Goal: Information Seeking & Learning: Learn about a topic

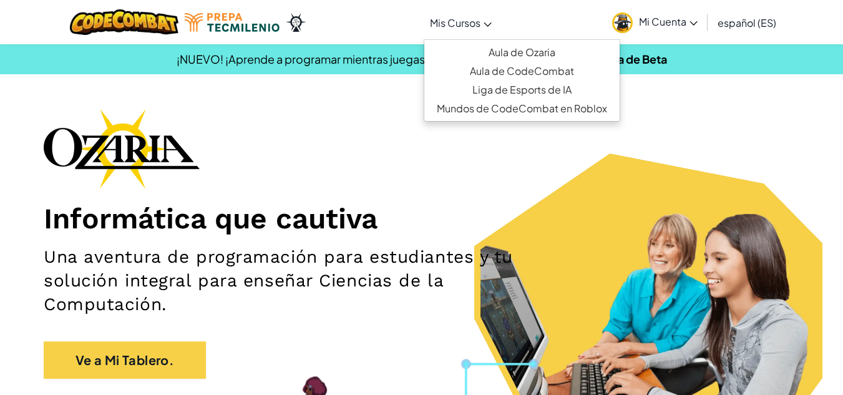
click at [491, 23] on icon at bounding box center [487, 24] width 7 height 4
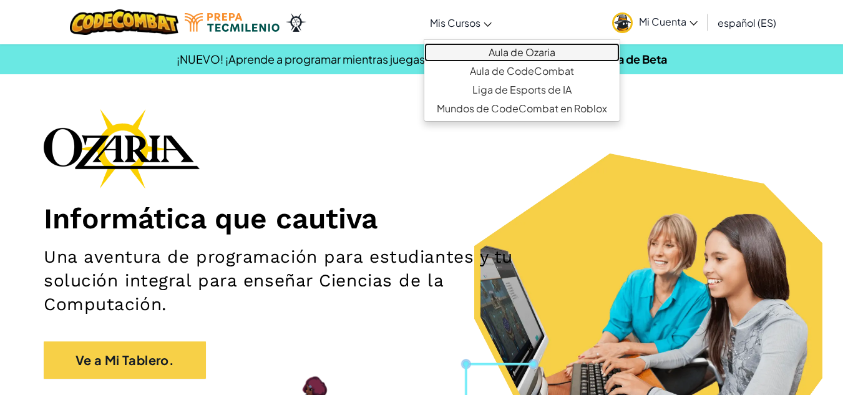
click at [515, 52] on link "Aula de Ozaria" at bounding box center [522, 52] width 195 height 19
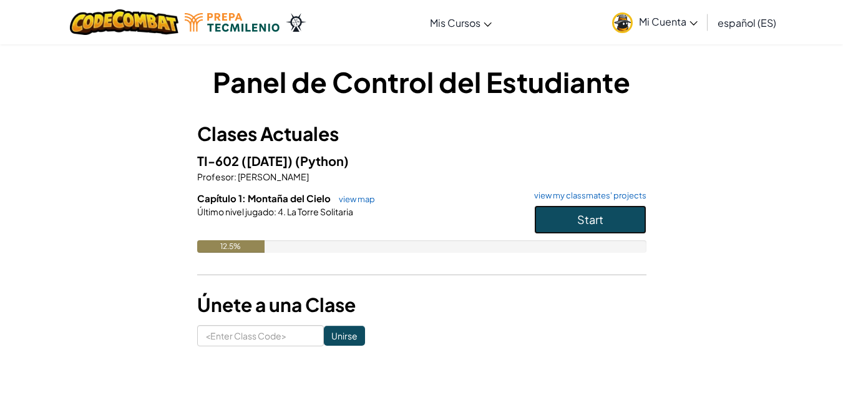
click at [591, 220] on span "Start" at bounding box center [590, 219] width 26 height 14
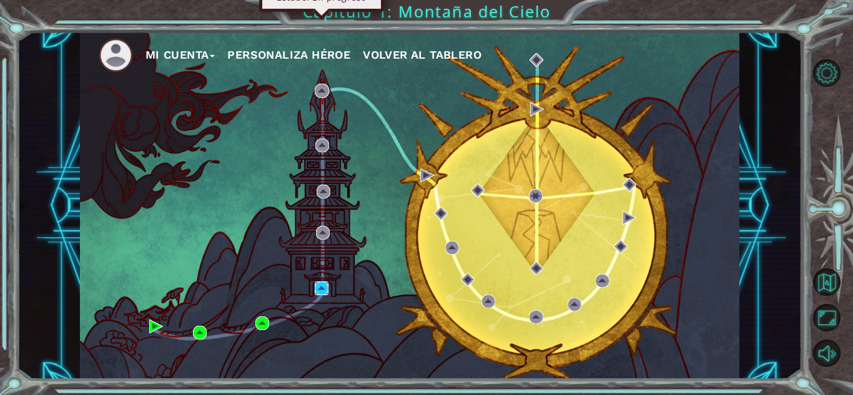
click at [318, 287] on img at bounding box center [322, 289] width 14 height 14
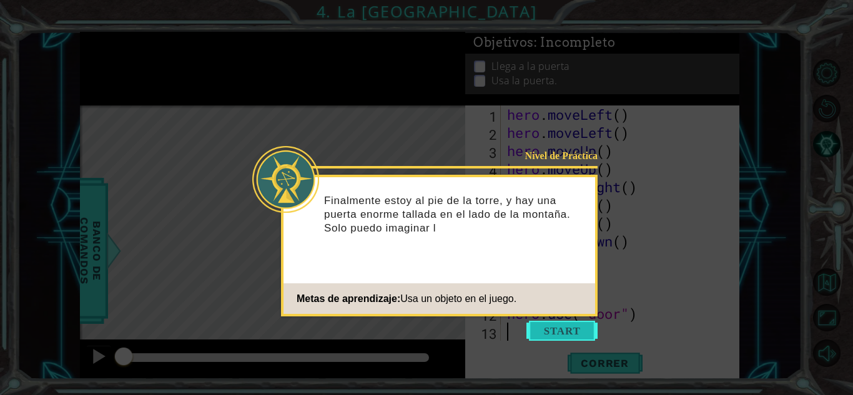
click at [559, 334] on button "Start" at bounding box center [561, 331] width 71 height 20
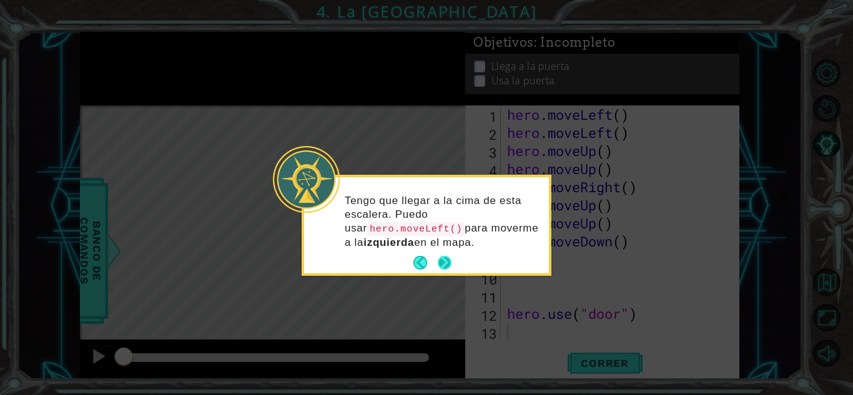
click at [446, 257] on button "Next" at bounding box center [445, 263] width 14 height 14
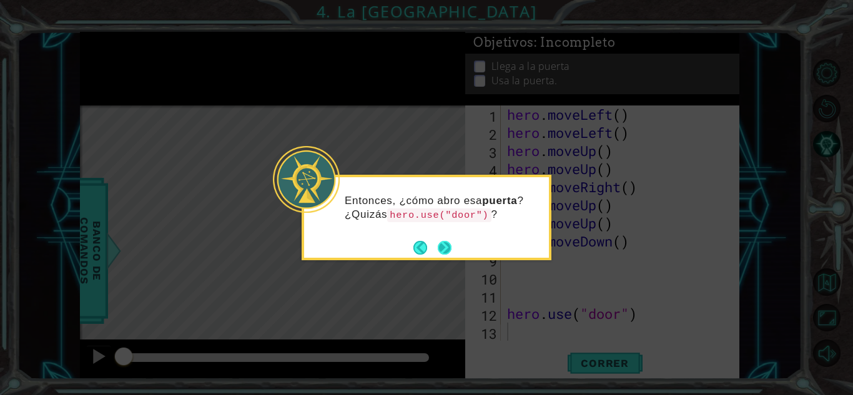
click at [443, 243] on button "Next" at bounding box center [445, 248] width 14 height 14
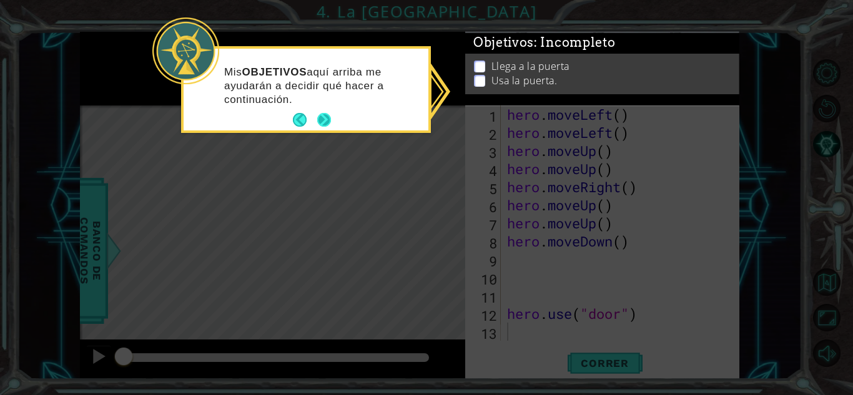
click at [323, 115] on button "Next" at bounding box center [324, 120] width 14 height 14
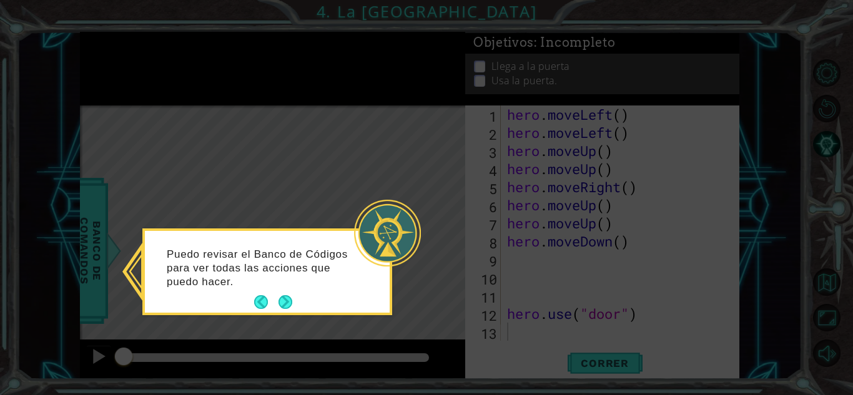
click at [292, 295] on button "Next" at bounding box center [285, 302] width 14 height 14
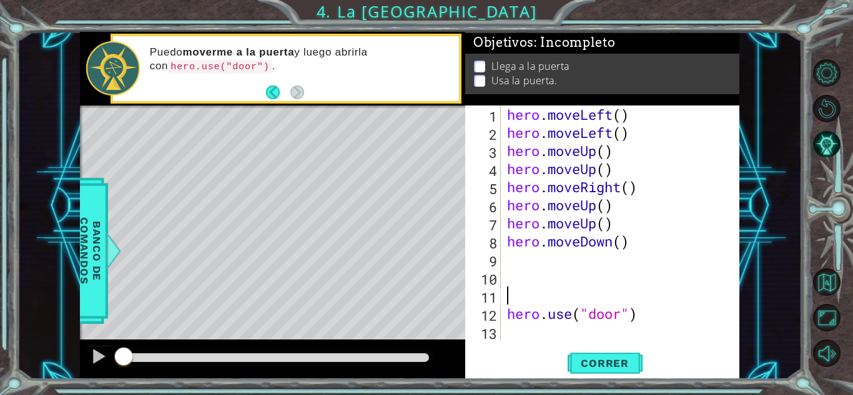
click at [549, 290] on div "hero . moveLeft ( ) hero . moveLeft ( ) hero . moveUp ( ) hero . moveUp ( ) her…" at bounding box center [623, 242] width 238 height 272
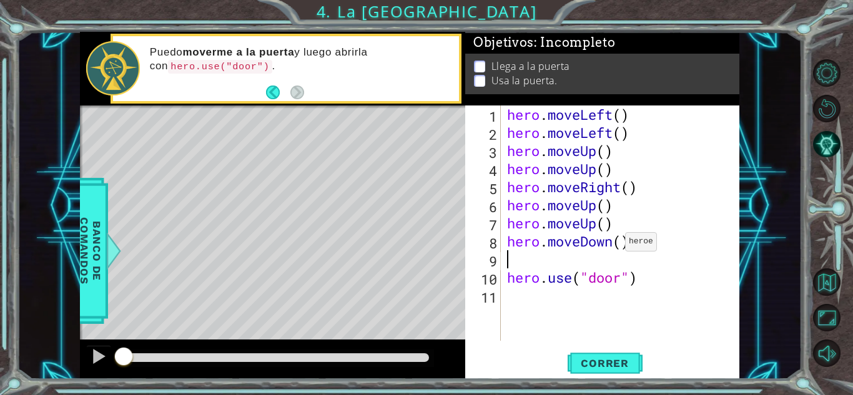
click at [614, 245] on div "hero . moveLeft ( ) hero . moveLeft ( ) hero . moveUp ( ) hero . moveUp ( ) her…" at bounding box center [623, 242] width 238 height 272
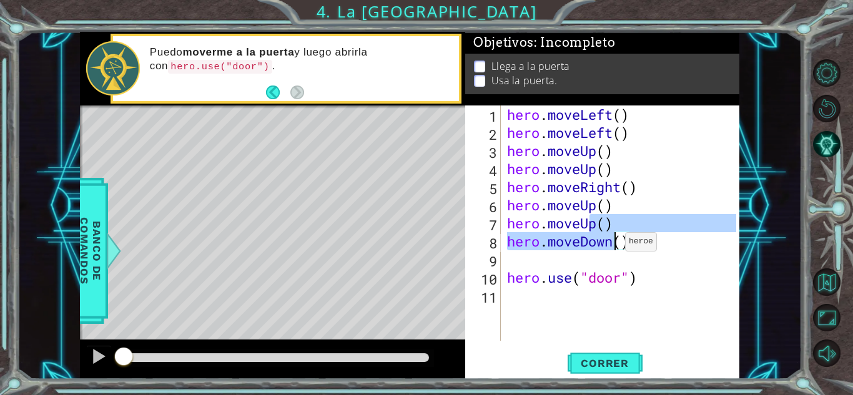
click at [614, 245] on div "hero . moveLeft ( ) hero . moveLeft ( ) hero . moveUp ( ) hero . moveUp ( ) her…" at bounding box center [620, 223] width 232 height 235
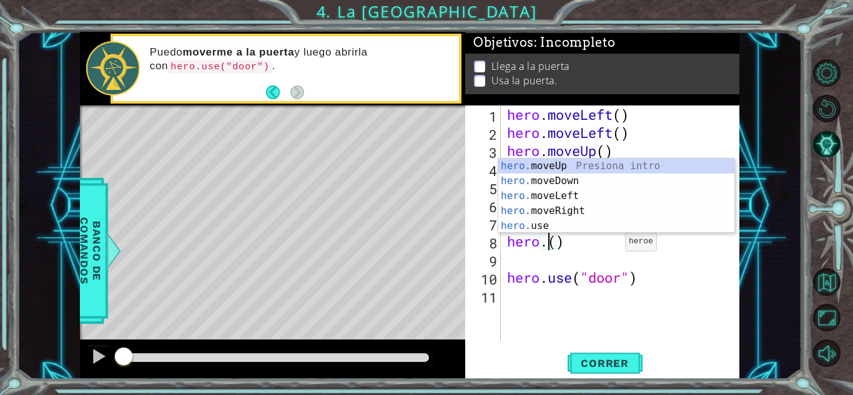
scroll to position [0, 2]
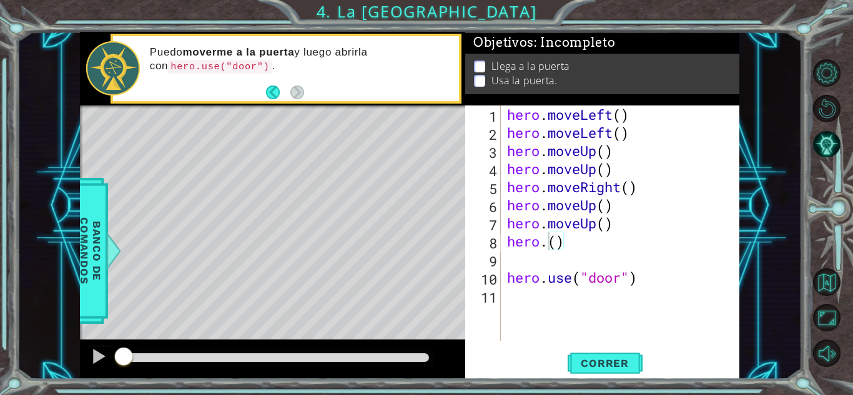
click at [749, 269] on div "1 ההההההההההההההההההההההההההההההההההההההההההההההההההההההההההההההההההההההההההההה…" at bounding box center [409, 206] width 785 height 348
click at [546, 246] on div "hero . moveLeft ( ) hero . moveLeft ( ) hero . moveUp ( ) hero . moveUp ( ) her…" at bounding box center [623, 242] width 238 height 272
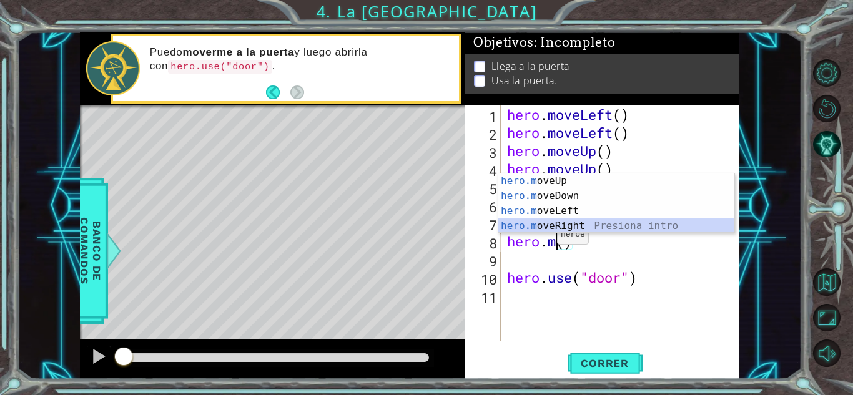
click at [564, 223] on div "hero.m oveUp Presiona intro hero.m oveDown Presiona intro hero.m oveLeft Presio…" at bounding box center [616, 219] width 236 height 90
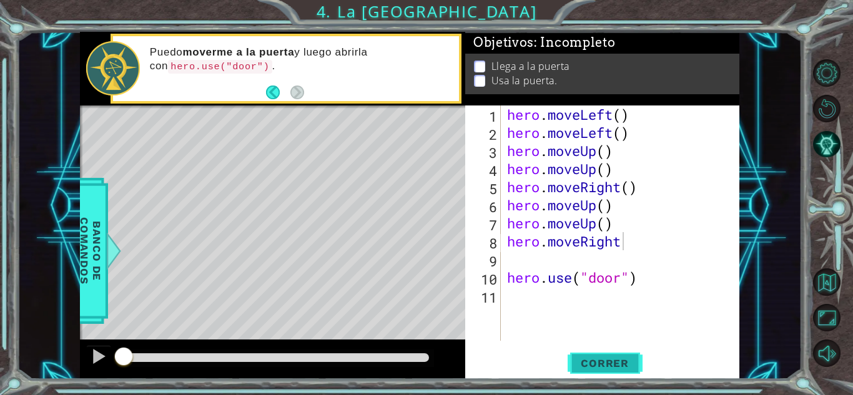
click at [591, 370] on button "Correr" at bounding box center [604, 363] width 75 height 27
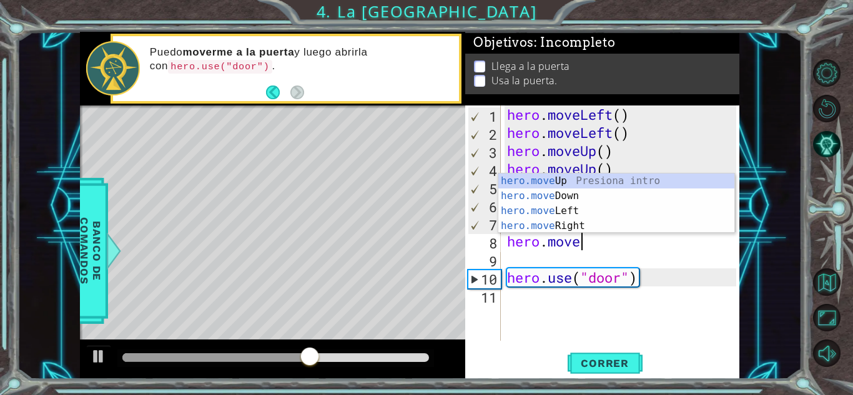
scroll to position [0, 3]
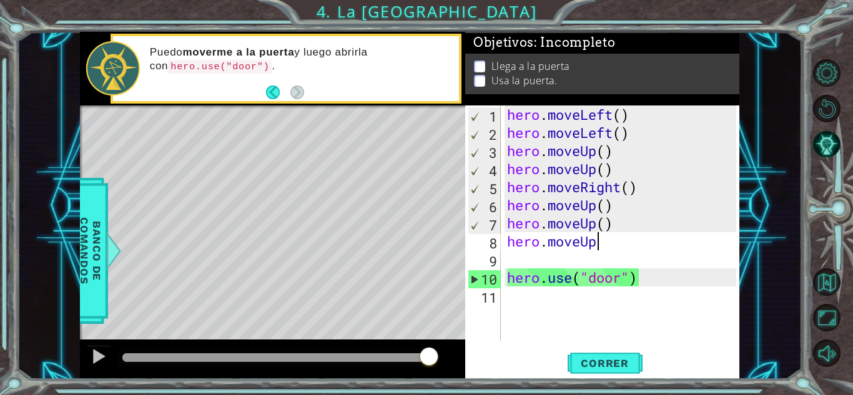
click at [622, 250] on div "hero . moveLeft ( ) hero . moveLeft ( ) hero . moveUp ( ) hero . moveUp ( ) her…" at bounding box center [623, 242] width 238 height 272
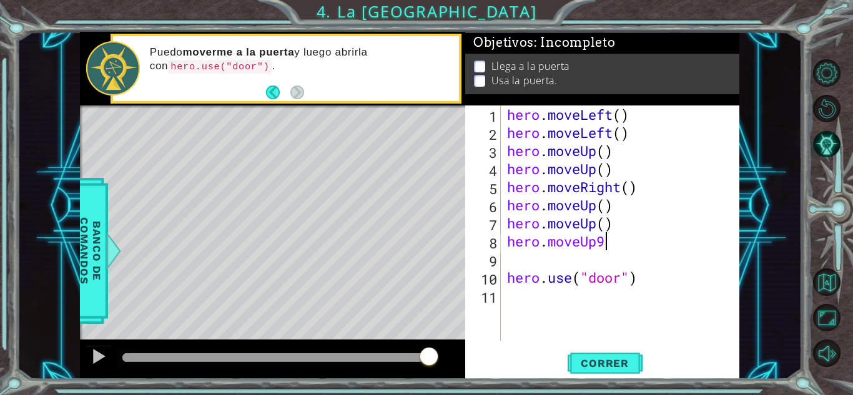
scroll to position [0, 4]
click at [622, 250] on div "hero . moveLeft ( ) hero . moveLeft ( ) hero . moveUp ( ) hero . moveUp ( ) her…" at bounding box center [623, 242] width 238 height 272
click at [592, 364] on span "Correr" at bounding box center [604, 363] width 73 height 12
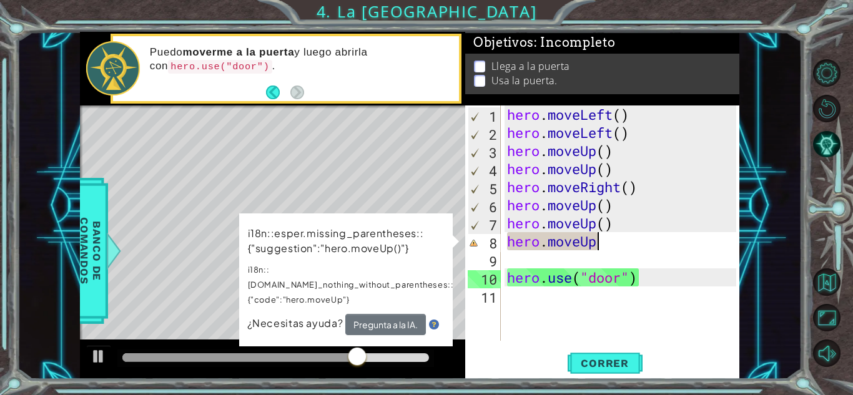
click at [611, 244] on div "hero . moveLeft ( ) hero . moveLeft ( ) hero . moveUp ( ) hero . moveUp ( ) her…" at bounding box center [623, 242] width 238 height 272
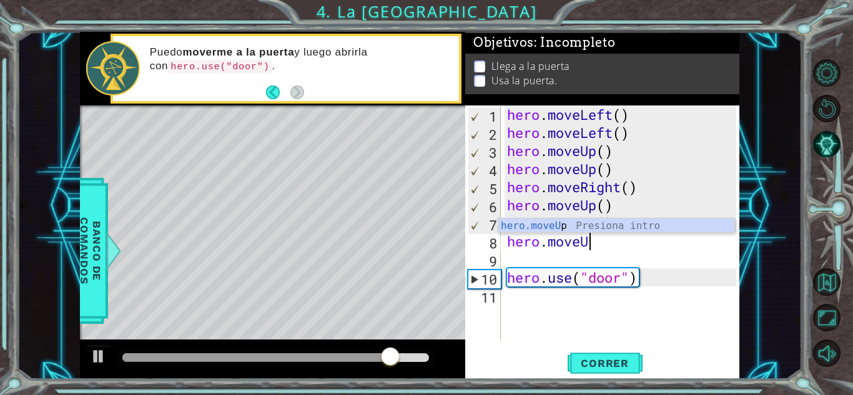
scroll to position [0, 2]
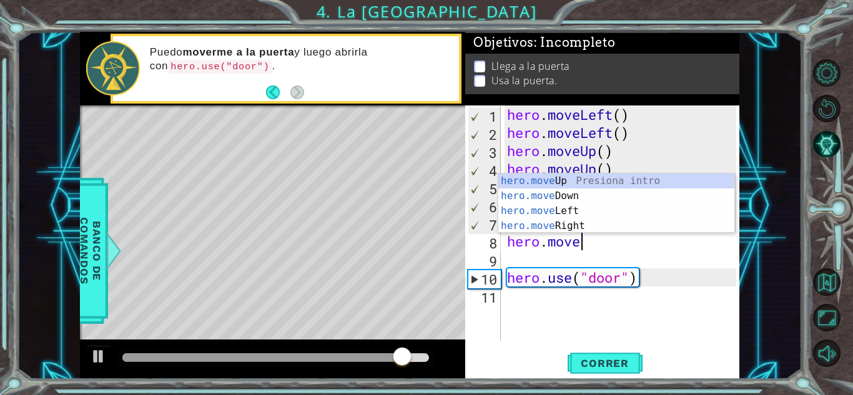
type textarea "hero.mov"
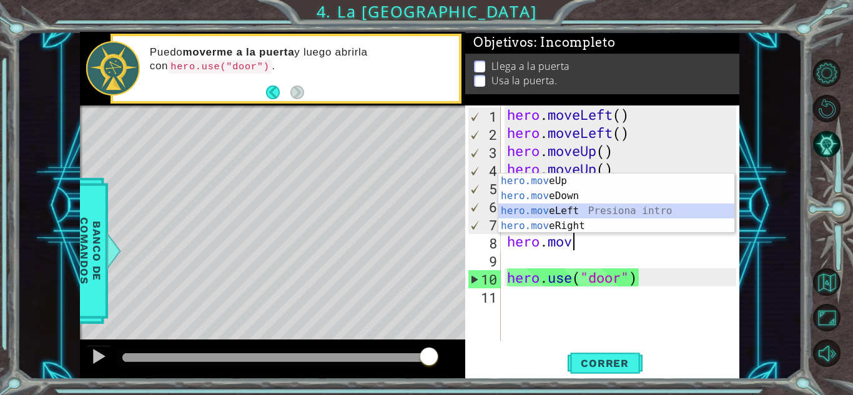
click at [589, 215] on div "hero.mov eUp Presiona intro hero.mov eDown Presiona intro hero.mov eLeft Presio…" at bounding box center [616, 219] width 236 height 90
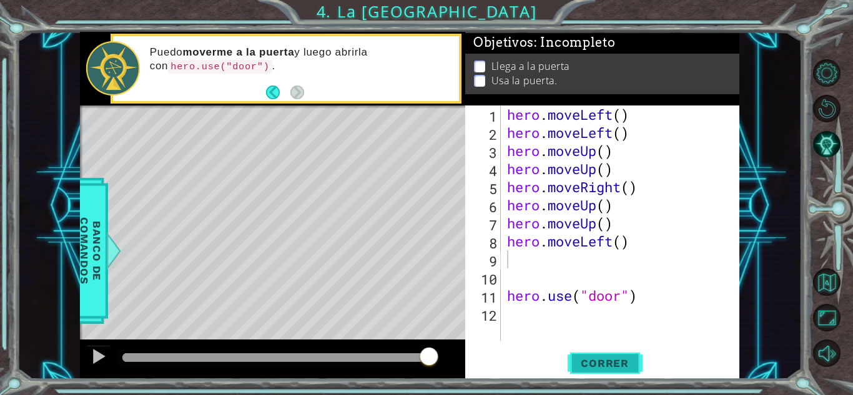
click at [607, 365] on span "Correr" at bounding box center [604, 363] width 73 height 12
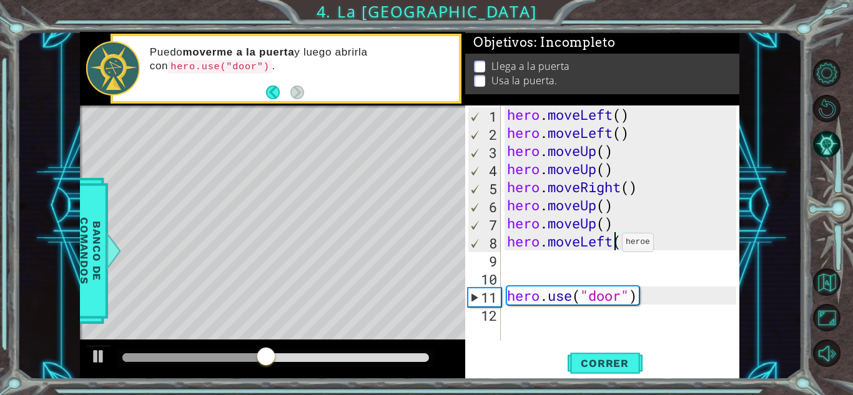
click at [611, 245] on div "hero . moveLeft ( ) hero . moveLeft ( ) hero . moveUp ( ) hero . moveUp ( ) her…" at bounding box center [623, 242] width 238 height 272
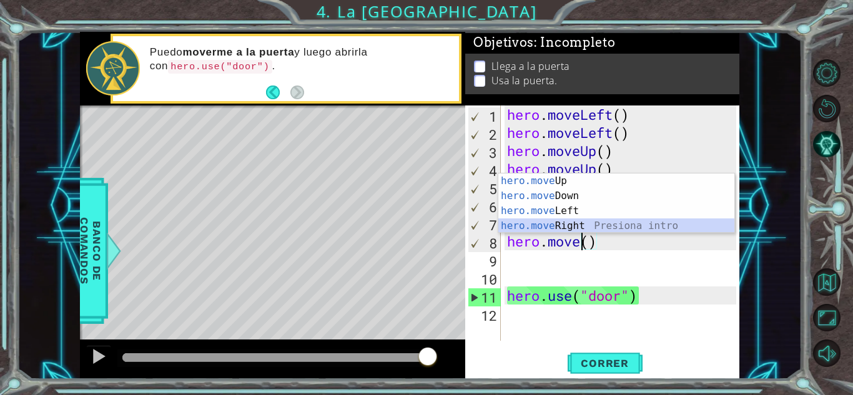
click at [604, 225] on div "hero.move Up Presiona intro hero.move Down Presiona intro hero.move Left Presio…" at bounding box center [616, 219] width 236 height 90
type textarea "hero.moveRight"
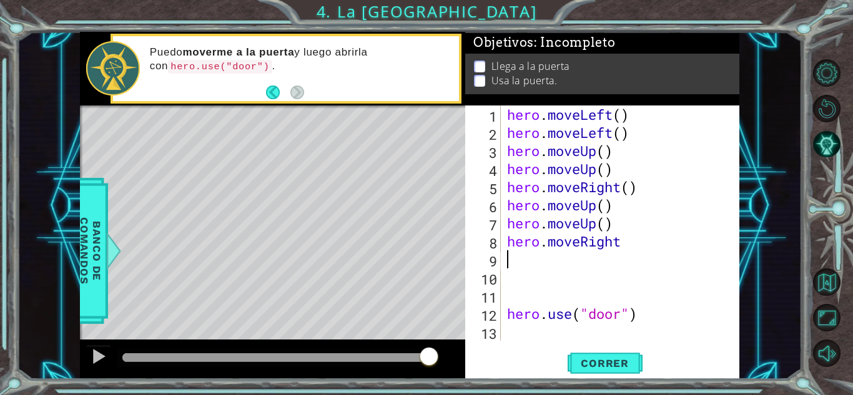
type textarea "hero.moveRight"
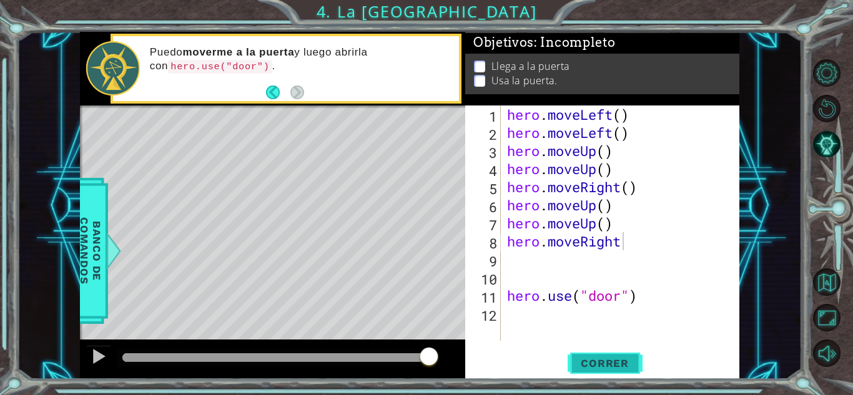
click at [592, 360] on span "Correr" at bounding box center [604, 363] width 73 height 12
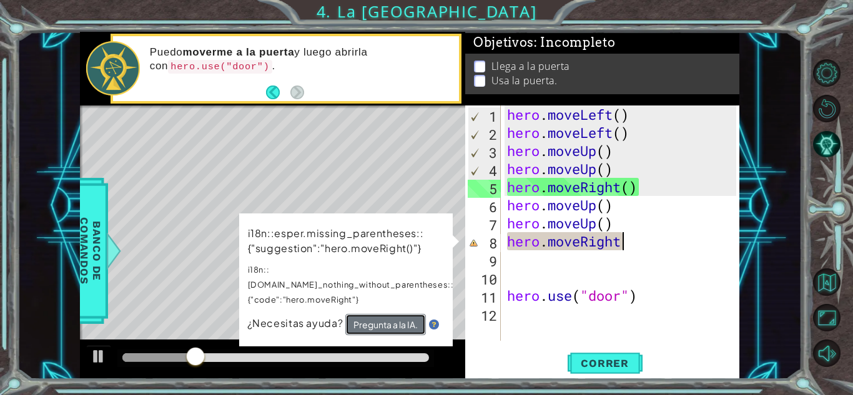
click at [398, 314] on button "Pregunta a la IA." at bounding box center [385, 324] width 81 height 21
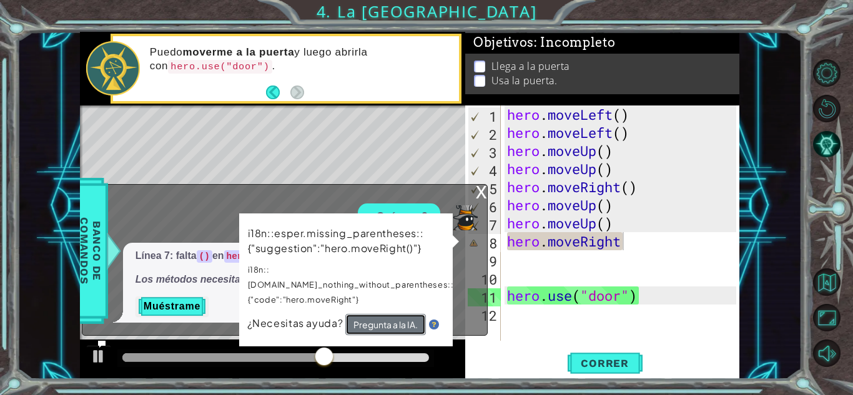
click at [384, 314] on button "Pregunta a la IA." at bounding box center [385, 324] width 81 height 21
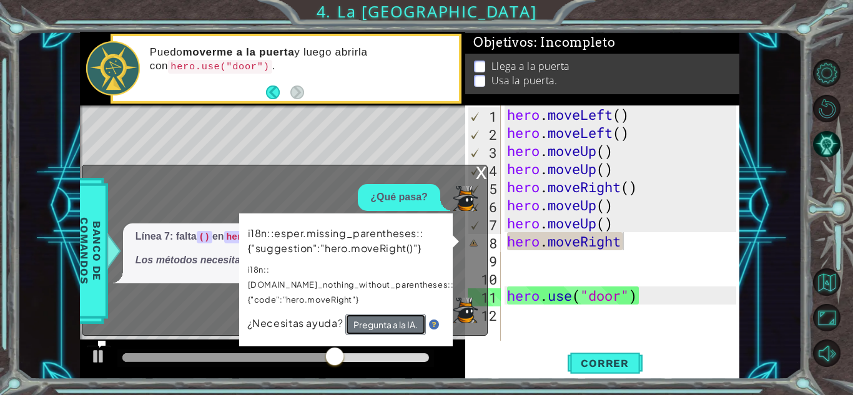
click at [384, 314] on button "Pregunta a la IA." at bounding box center [385, 324] width 81 height 21
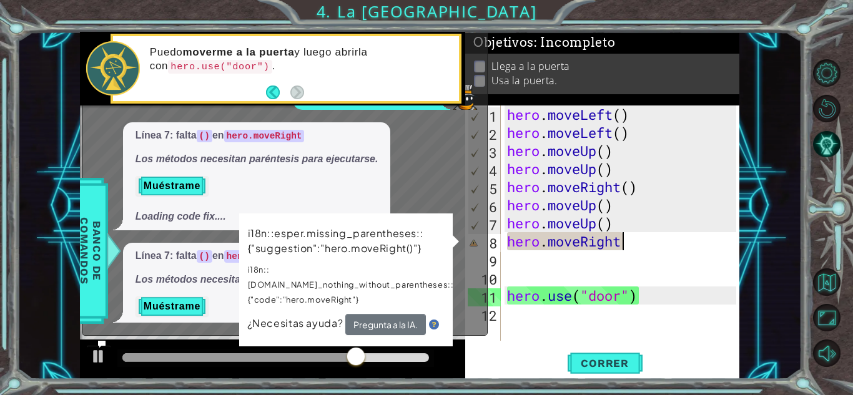
scroll to position [178, 0]
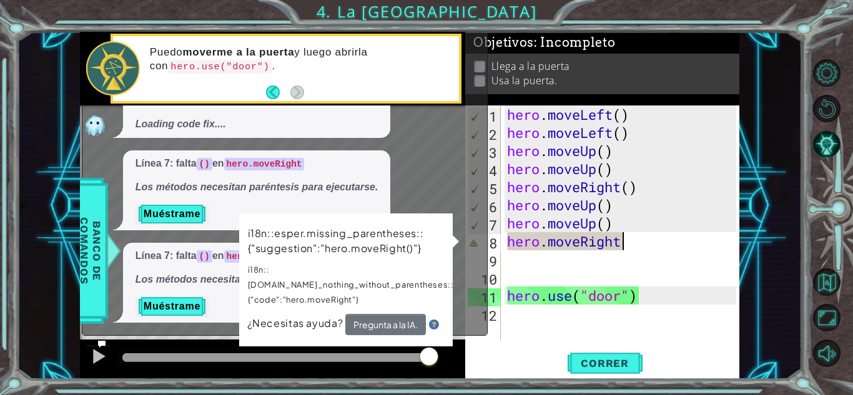
click at [182, 191] on em "Los métodos necesitan paréntesis para ejecutarse." at bounding box center [256, 187] width 243 height 11
click at [182, 210] on button "Muéstrame" at bounding box center [171, 214] width 73 height 20
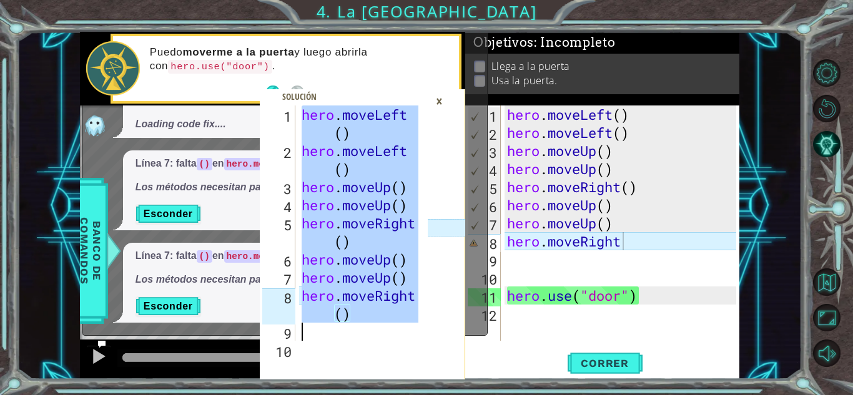
drag, startPoint x: 299, startPoint y: 113, endPoint x: 379, endPoint y: 323, distance: 225.1
click at [379, 323] on div "hero . moveLeft ( ) hero . moveLeft ( ) hero . moveUp ( ) hero . moveUp ( ) her…" at bounding box center [361, 260] width 125 height 308
type textarea "hero.moveRight()"
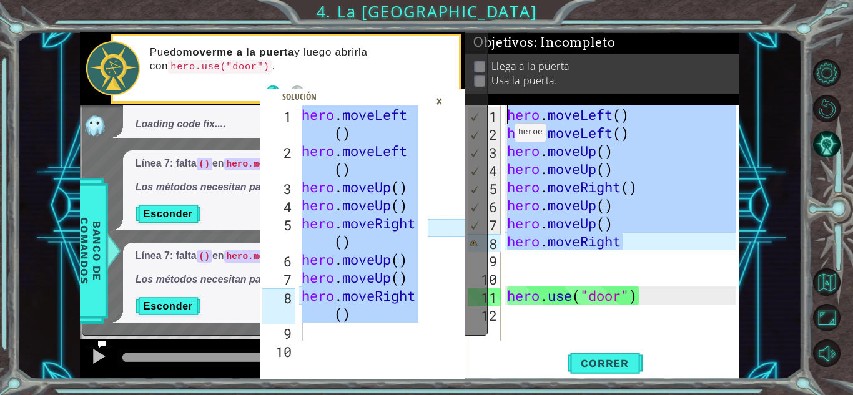
drag, startPoint x: 632, startPoint y: 241, endPoint x: 503, endPoint y: 116, distance: 179.7
click at [503, 116] on div "hero.moveRight 1 2 3 4 5 6 7 8 9 10 11 12 hero . moveLeft ( ) hero . moveLeft (…" at bounding box center [600, 223] width 271 height 235
type textarea "hero.moveLeft() hero.moveLeft()"
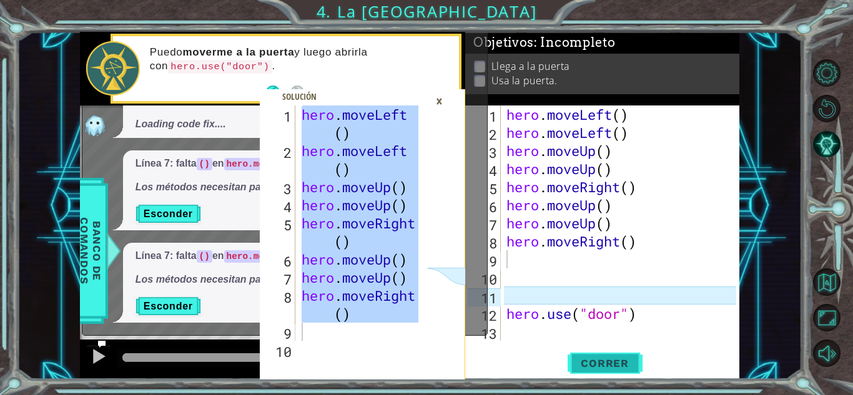
click at [605, 359] on span "Correr" at bounding box center [604, 363] width 73 height 12
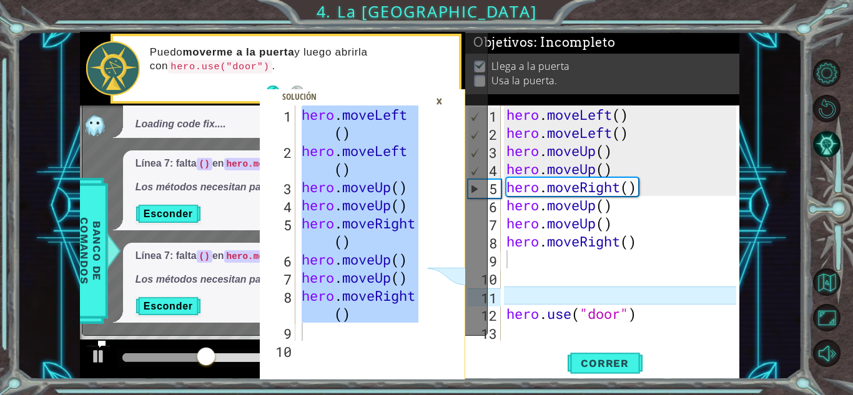
click at [436, 101] on div "×" at bounding box center [439, 101] width 19 height 21
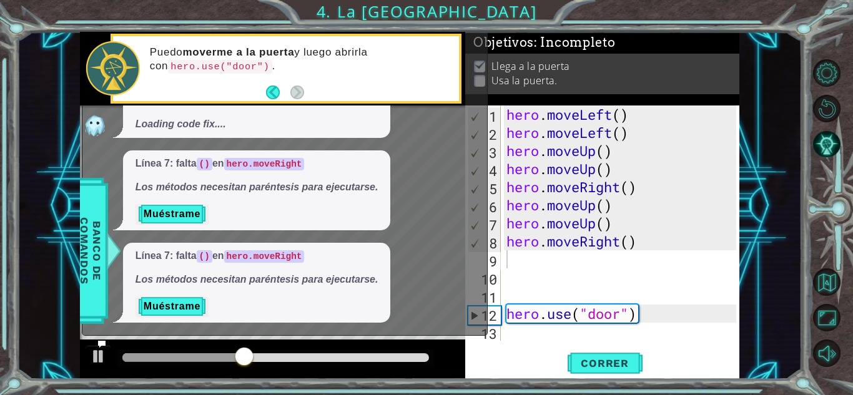
click at [441, 145] on div "¿Qué pasa? Línea 7: falta () en hero.moveRight Los métodos necesitan paréntesis…" at bounding box center [281, 63] width 398 height 520
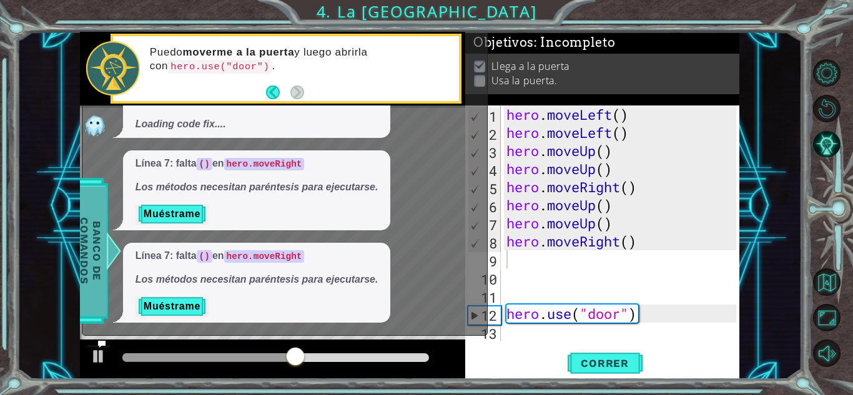
click at [97, 243] on span "Banco de comandos" at bounding box center [88, 250] width 32 height 129
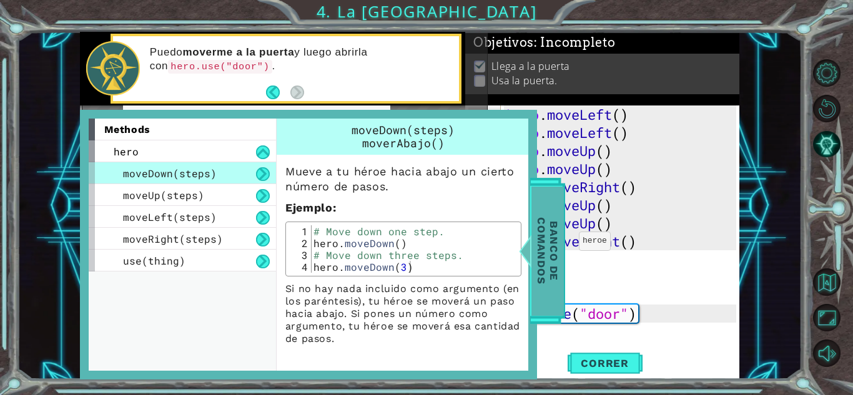
click at [533, 243] on span "Banco de comandos" at bounding box center [545, 250] width 32 height 129
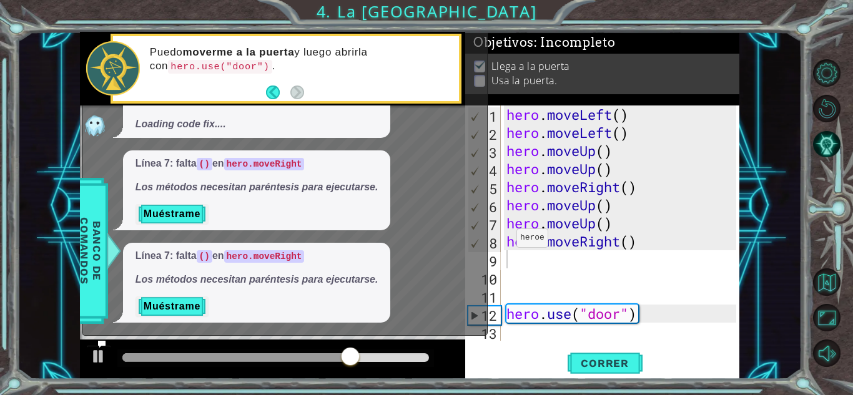
click at [421, 243] on div "Línea 7: falta () en hero.moveRight Los métodos necesitan paréntesis para ejecu…" at bounding box center [281, 283] width 398 height 80
click at [199, 300] on button "Muéstrame" at bounding box center [171, 307] width 73 height 20
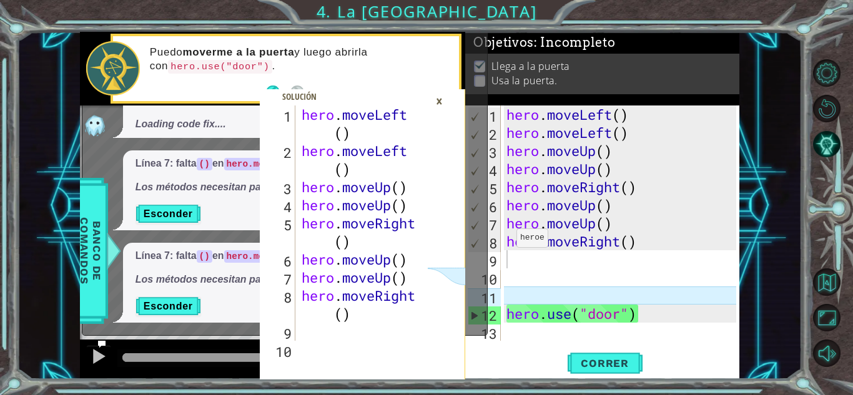
click at [438, 99] on div "×" at bounding box center [439, 101] width 19 height 21
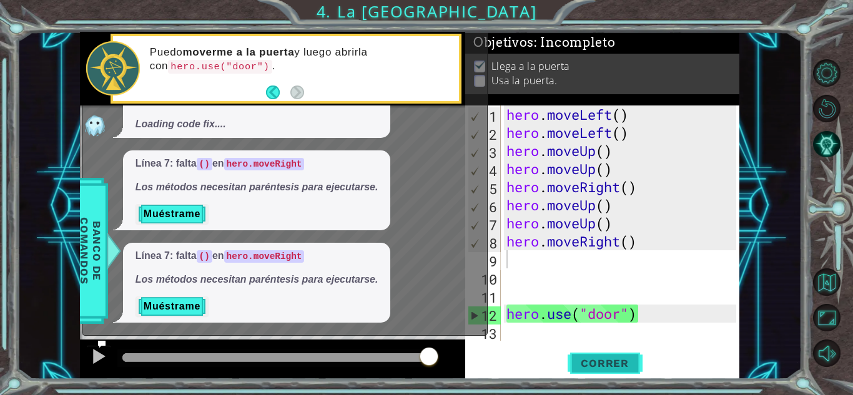
click at [617, 353] on button "Correr" at bounding box center [604, 363] width 75 height 27
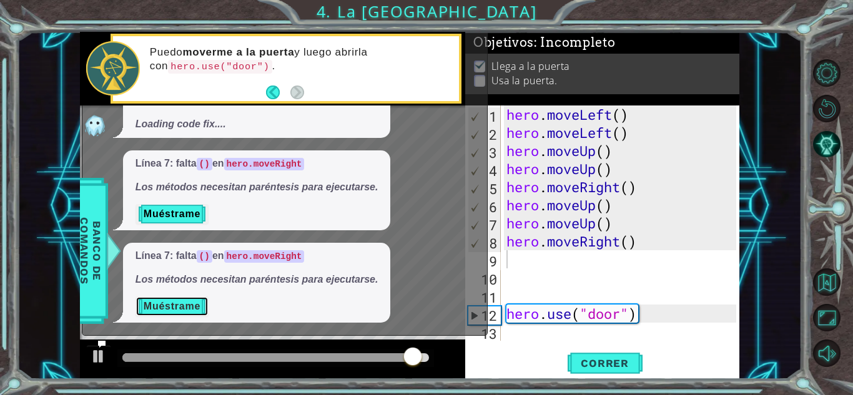
click at [189, 297] on button "Muéstrame" at bounding box center [171, 307] width 73 height 20
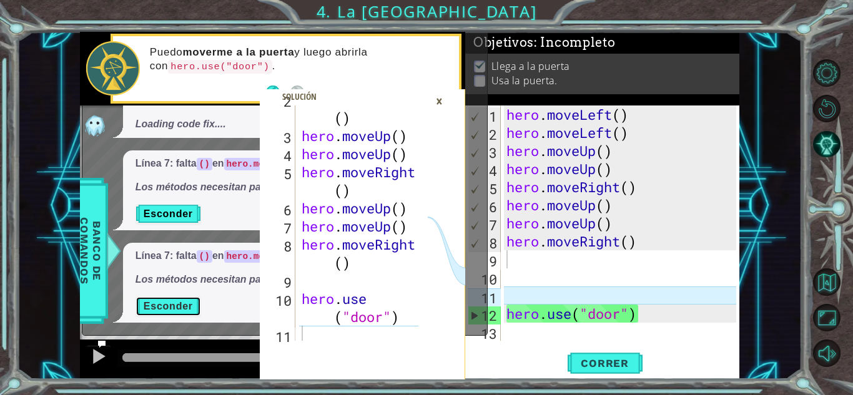
scroll to position [54, 0]
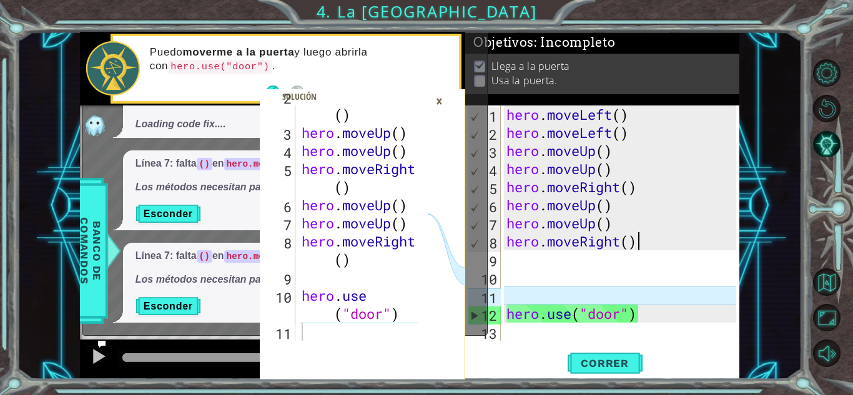
click at [651, 249] on div "hero . moveLeft ( ) hero . moveLeft ( ) hero . moveUp ( ) hero . moveUp ( ) her…" at bounding box center [623, 242] width 238 height 272
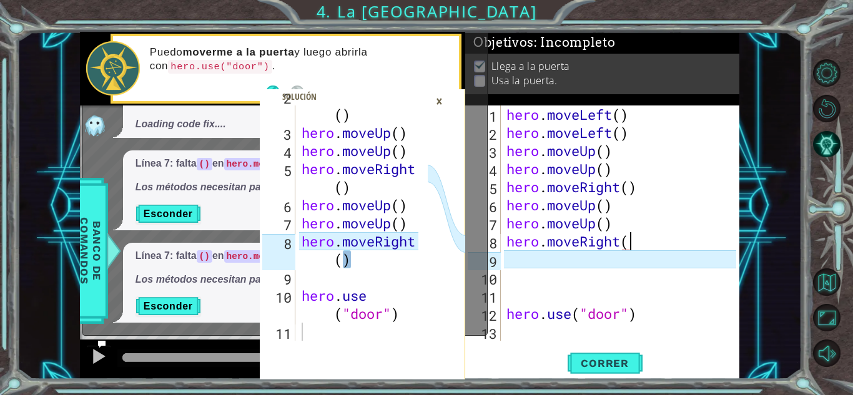
type textarea "hero.moveRight"
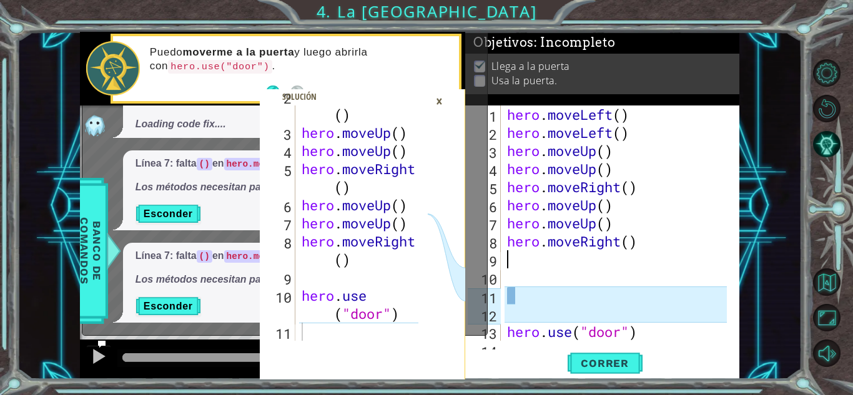
type textarea "hero.moveRight()"
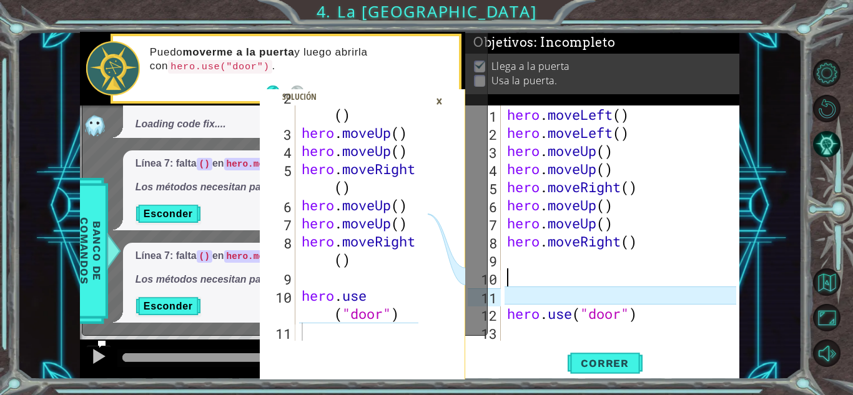
click at [536, 273] on div "hero . moveLeft ( ) hero . moveLeft ( ) hero . moveUp ( ) hero . moveUp ( ) her…" at bounding box center [623, 242] width 238 height 272
drag, startPoint x: 648, startPoint y: 311, endPoint x: 503, endPoint y: 316, distance: 145.5
click at [503, 316] on div "1 2 3 4 5 6 7 8 9 10 11 12 13 hero . moveLeft ( ) hero . moveLeft ( ) hero . mo…" at bounding box center [600, 223] width 271 height 235
type textarea "hero.use("door")"
click at [558, 280] on div "hero . moveLeft ( ) hero . moveLeft ( ) hero . moveUp ( ) hero . moveUp ( ) her…" at bounding box center [623, 242] width 238 height 272
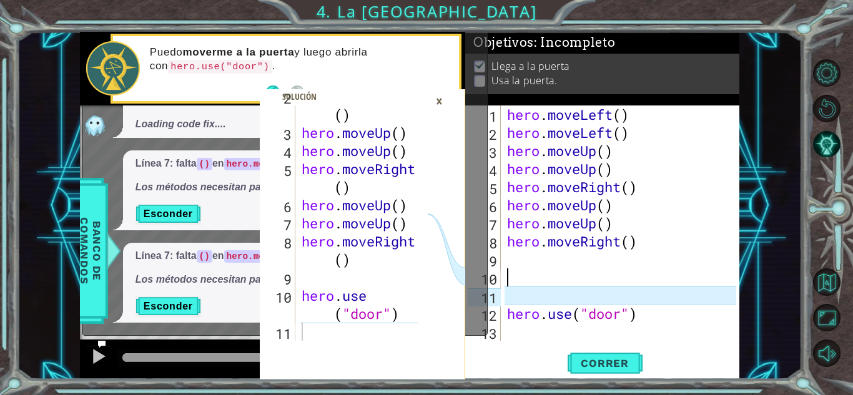
paste textarea "hero.use("door")"
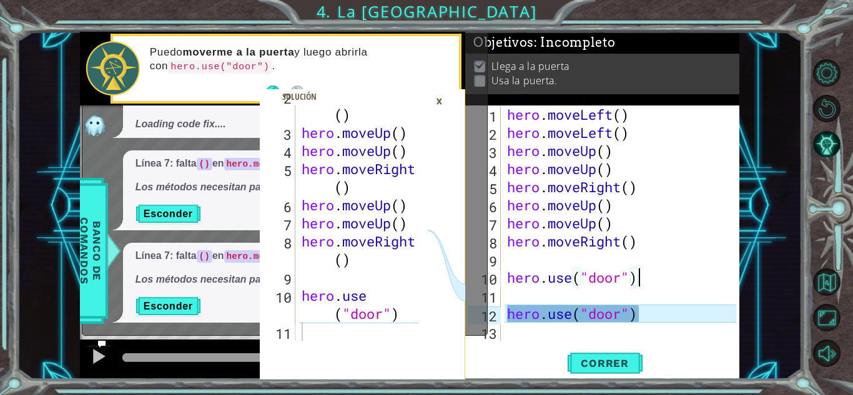
type textarea "hero.use("door""
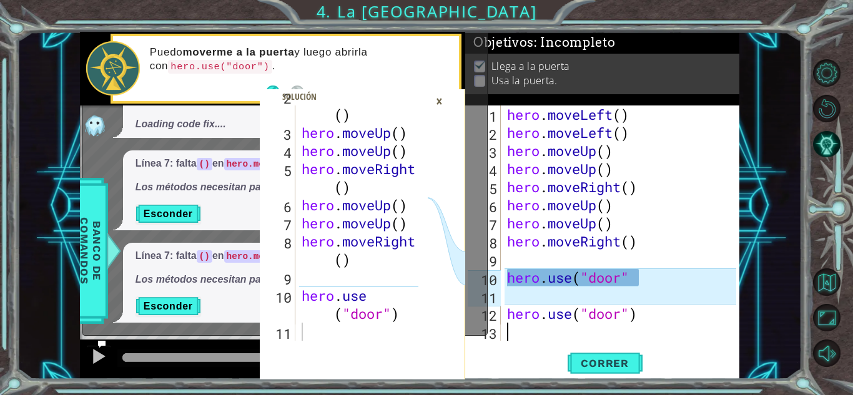
click at [644, 326] on div "hero . moveLeft ( ) hero . moveLeft ( ) hero . moveUp ( ) hero . moveUp ( ) her…" at bounding box center [623, 242] width 238 height 272
drag, startPoint x: 642, startPoint y: 318, endPoint x: 483, endPoint y: 318, distance: 159.2
click at [483, 318] on div "hero.moveRight() 2 3 4 5 6 7 8 9 10 11 hero . moveLeft ( ) hero . moveUp ( ) he…" at bounding box center [409, 206] width 659 height 348
type textarea "hero.use("door")"
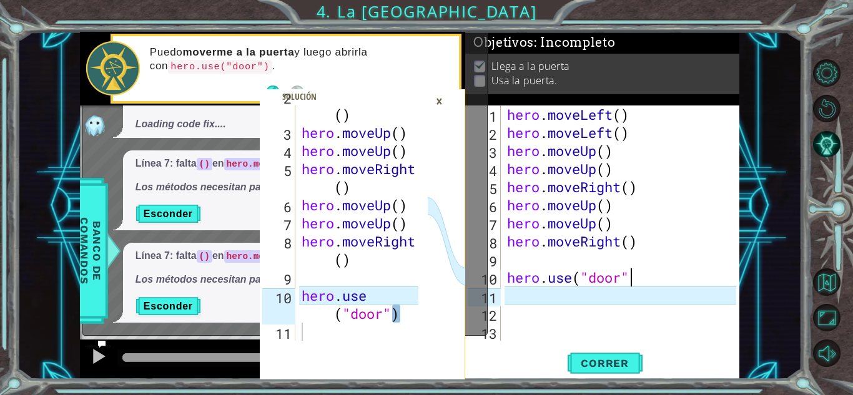
click at [639, 277] on div "hero . moveLeft ( ) hero . moveLeft ( ) hero . moveUp ( ) hero . moveUp ( ) her…" at bounding box center [623, 242] width 238 height 272
type textarea "hero.use("door")"
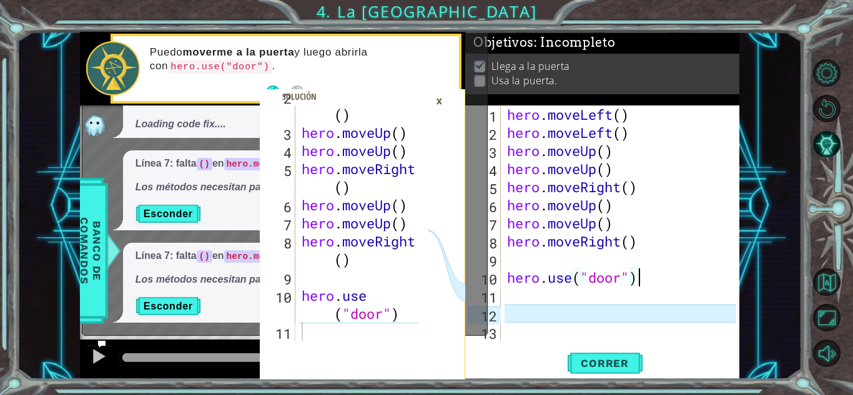
click at [554, 258] on div "hero . moveLeft ( ) hero . moveLeft ( ) hero . moveUp ( ) hero . moveUp ( ) her…" at bounding box center [623, 242] width 238 height 272
click at [642, 244] on div "hero . moveLeft ( ) hero . moveLeft ( ) hero . moveUp ( ) hero . moveUp ( ) her…" at bounding box center [623, 242] width 238 height 272
type textarea "hero.moveRight()"
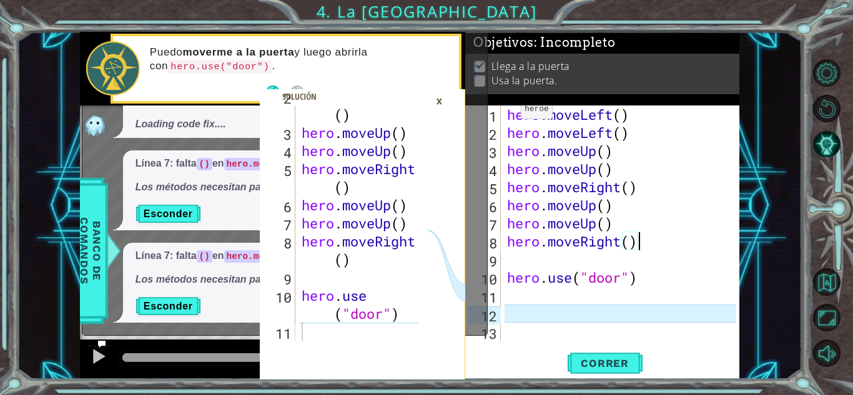
click at [440, 101] on div "×" at bounding box center [439, 101] width 19 height 21
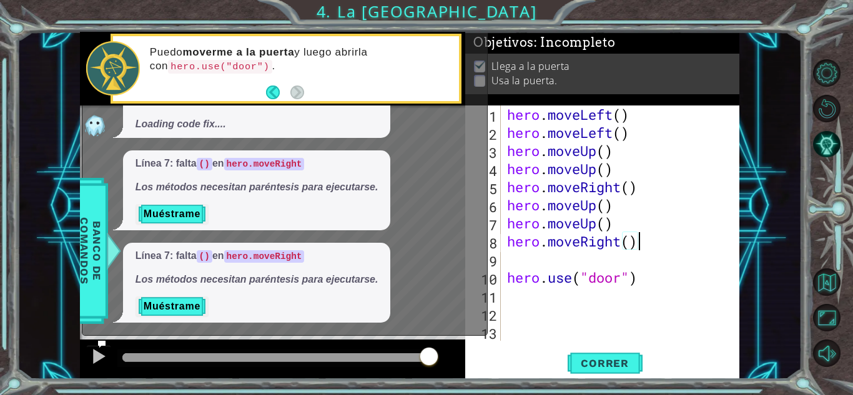
click at [651, 246] on div "hero . moveLeft ( ) hero . moveLeft ( ) hero . moveUp ( ) hero . moveUp ( ) her…" at bounding box center [623, 242] width 238 height 272
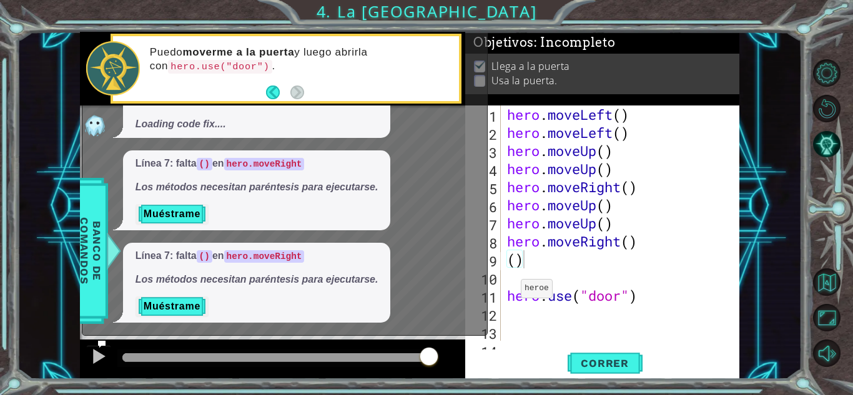
click at [101, 340] on icon at bounding box center [101, 344] width 9 height 9
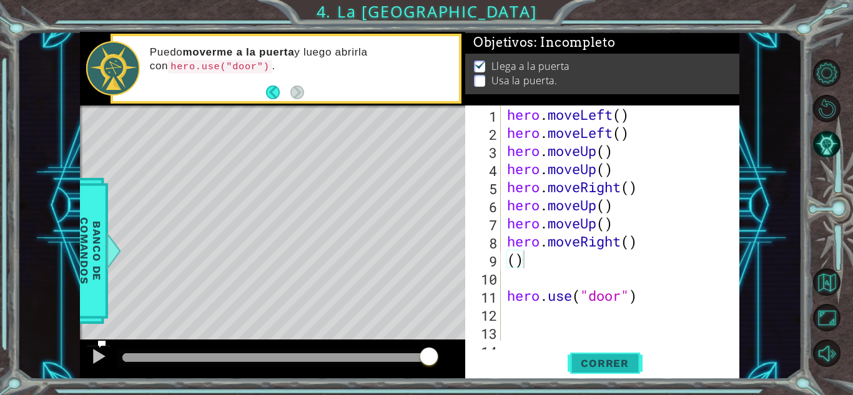
click at [594, 364] on span "Correr" at bounding box center [604, 363] width 73 height 12
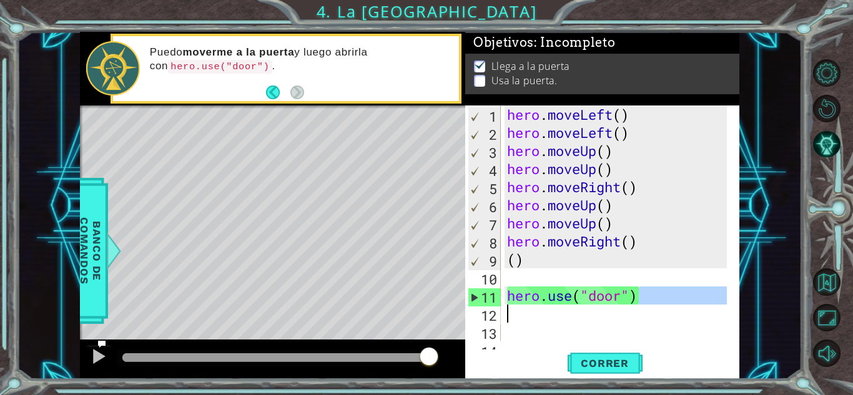
drag, startPoint x: 658, startPoint y: 298, endPoint x: 508, endPoint y: 306, distance: 150.6
click at [508, 306] on div "hero . moveLeft ( ) hero . moveLeft ( ) hero . moveUp ( ) hero . moveUp ( ) her…" at bounding box center [618, 242] width 228 height 272
type textarea "hero.use("door")"
click at [547, 278] on div "hero . moveLeft ( ) hero . moveLeft ( ) hero . moveUp ( ) hero . moveUp ( ) her…" at bounding box center [618, 242] width 228 height 272
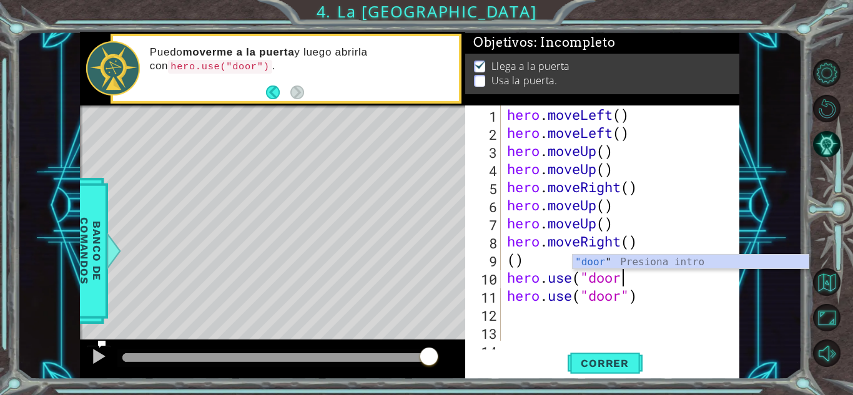
scroll to position [0, 5]
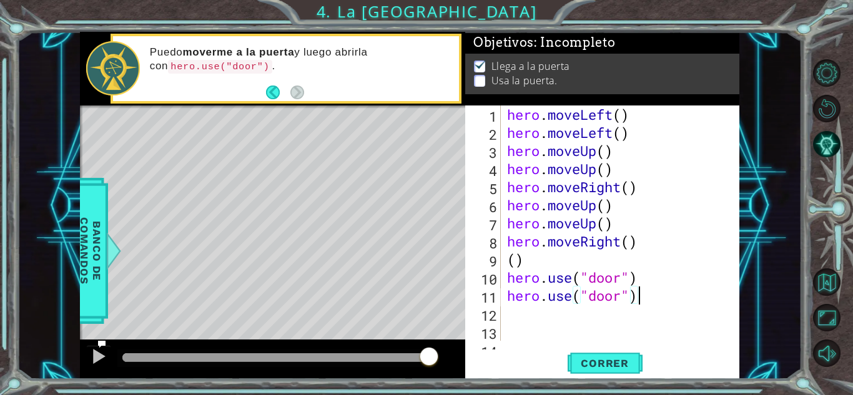
click at [648, 305] on div "hero . moveLeft ( ) hero . moveLeft ( ) hero . moveUp ( ) hero . moveUp ( ) her…" at bounding box center [618, 242] width 228 height 272
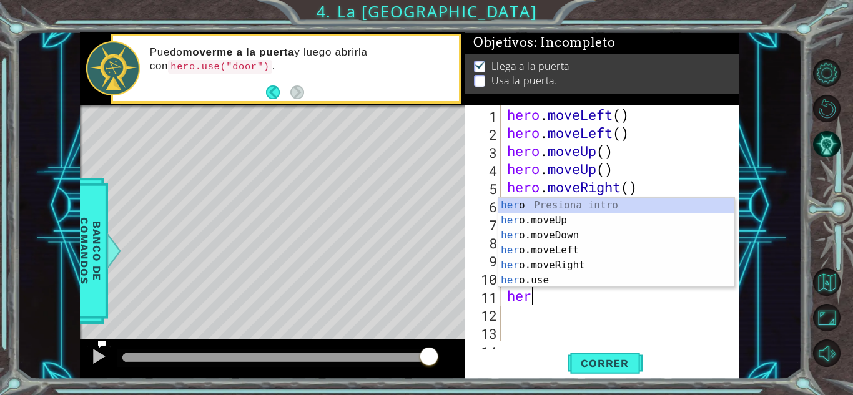
scroll to position [0, 0]
type textarea "h"
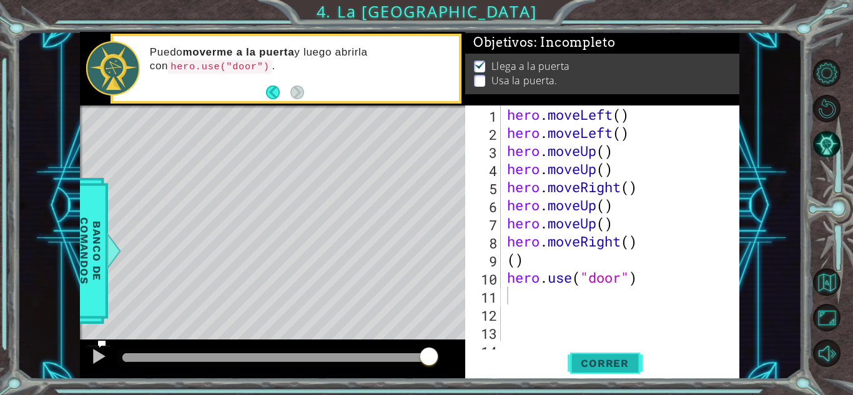
click at [608, 367] on span "Correr" at bounding box center [604, 363] width 73 height 12
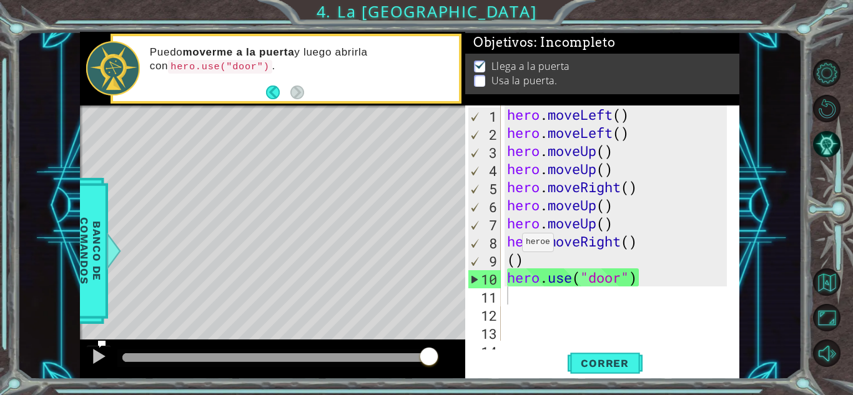
click at [331, 155] on div "Level Map" at bounding box center [368, 290] width 577 height 368
click at [583, 363] on span "Correr" at bounding box center [604, 363] width 73 height 12
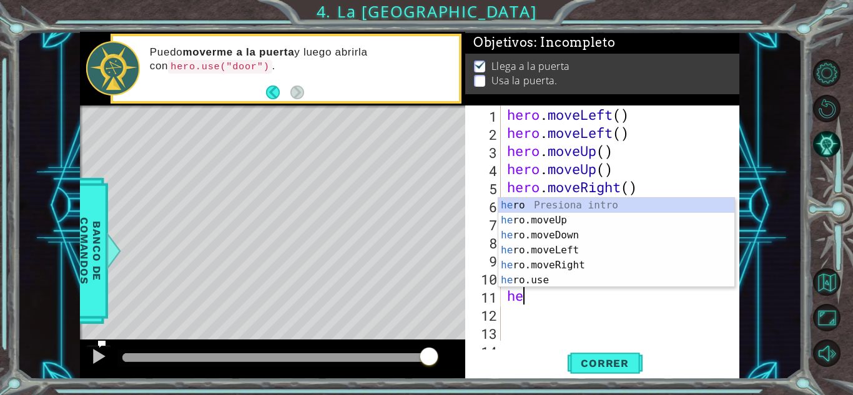
type textarea "hero"
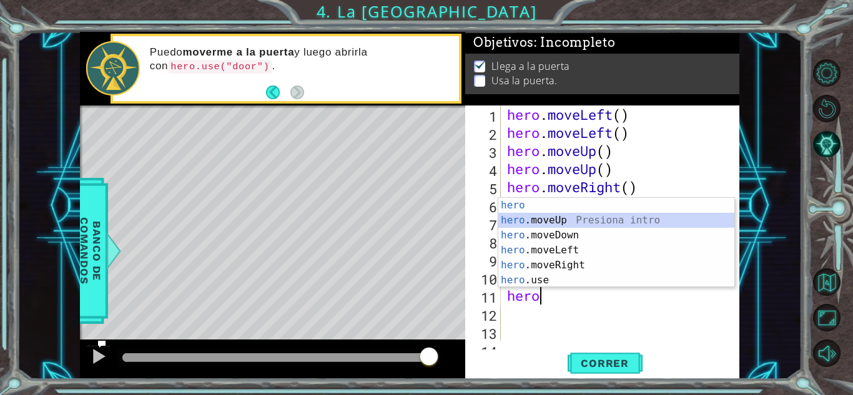
click at [575, 218] on div "hero Presiona intro hero .moveUp Presiona intro hero .moveDown Presiona intro h…" at bounding box center [616, 258] width 236 height 120
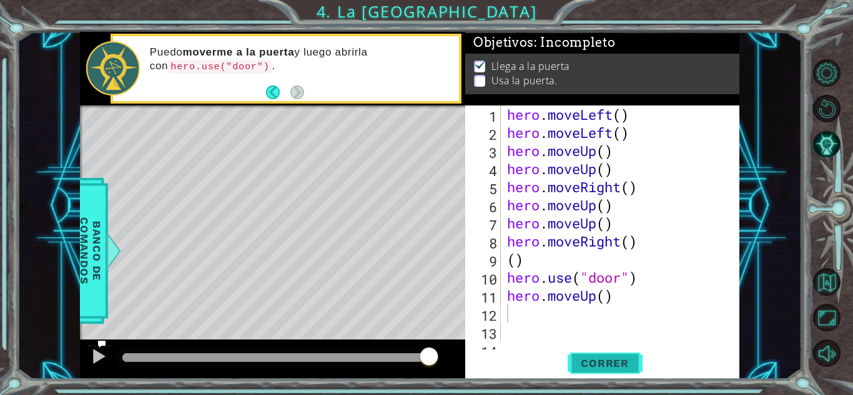
click at [602, 354] on button "Correr" at bounding box center [604, 363] width 75 height 27
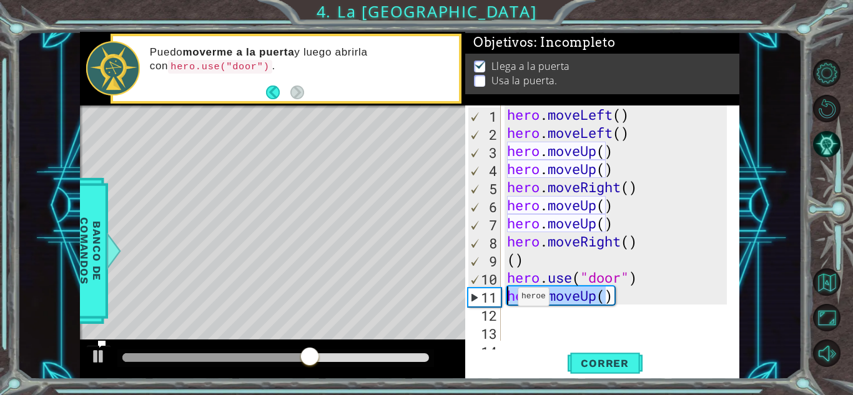
drag, startPoint x: 606, startPoint y: 298, endPoint x: 499, endPoint y: 300, distance: 106.8
click at [499, 300] on div "1 2 3 4 5 6 7 8 9 10 11 12 13 14 hero . moveLeft ( ) hero . moveLeft ( ) hero .…" at bounding box center [600, 223] width 271 height 235
type textarea ")"
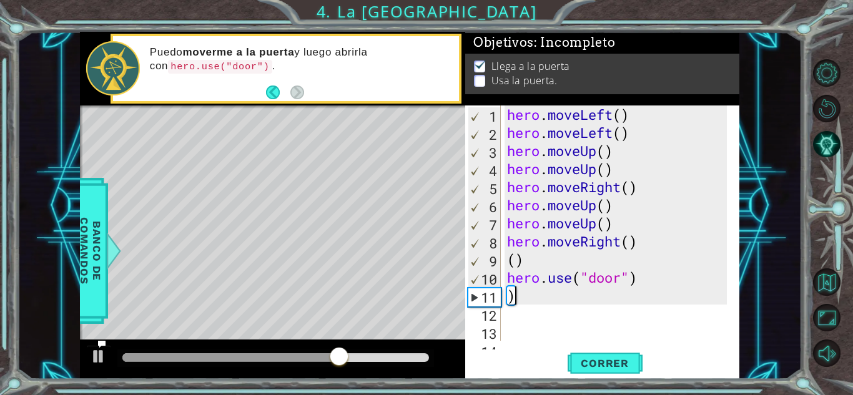
click at [551, 291] on div "hero . moveLeft ( ) hero . moveLeft ( ) hero . moveUp ( ) hero . moveUp ( ) her…" at bounding box center [618, 242] width 228 height 272
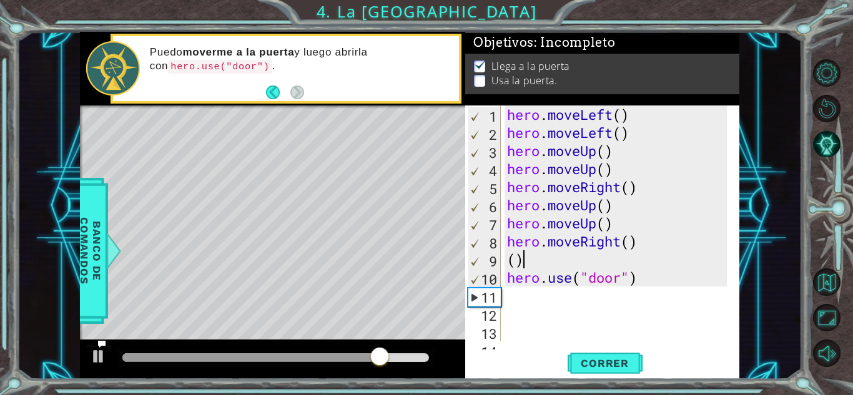
click at [541, 268] on div "hero . moveLeft ( ) hero . moveLeft ( ) hero . moveUp ( ) hero . moveUp ( ) her…" at bounding box center [618, 242] width 228 height 272
type textarea "()"
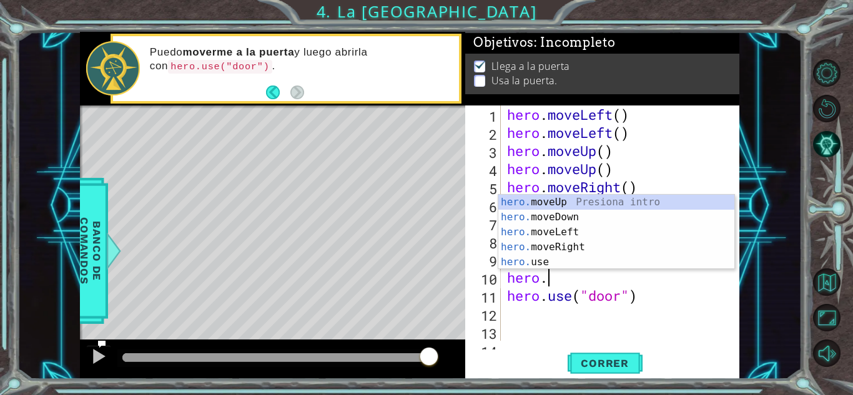
scroll to position [0, 1]
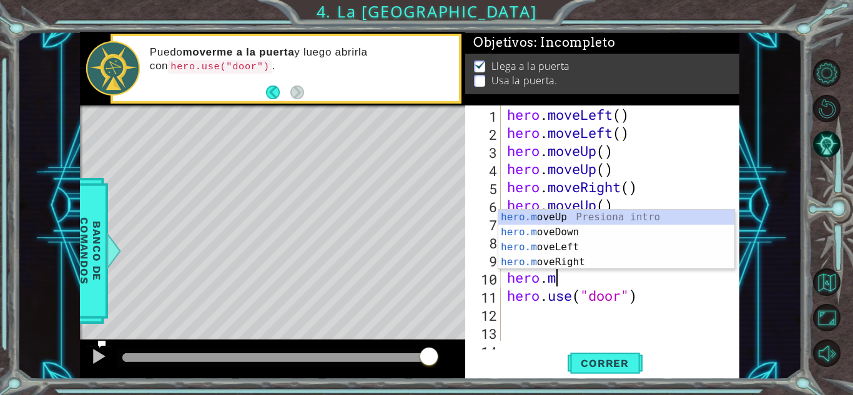
type textarea "[DOMAIN_NAME]"
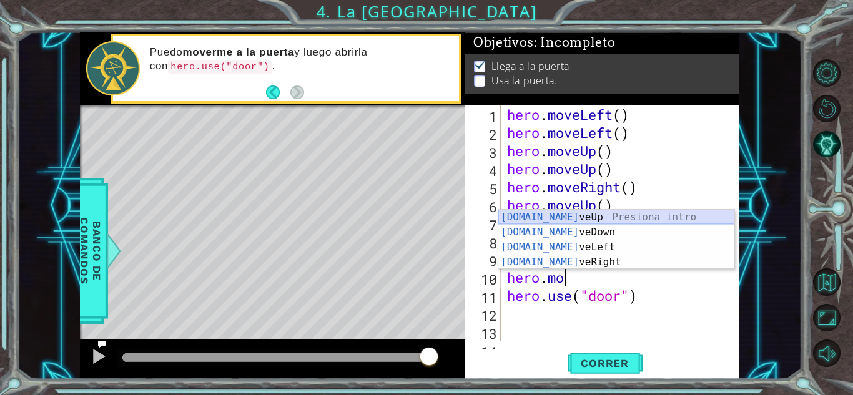
click at [579, 215] on div "[DOMAIN_NAME] veUp Presiona intro [DOMAIN_NAME] veDown Presiona intro [DOMAIN_N…" at bounding box center [616, 255] width 236 height 90
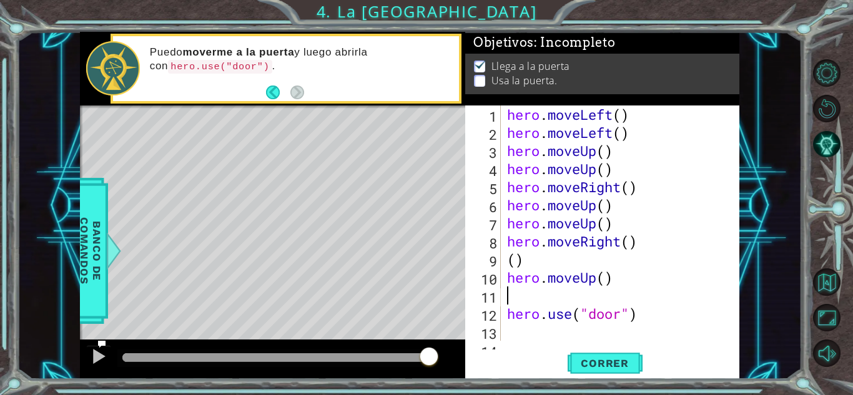
scroll to position [0, 0]
click at [589, 368] on span "Correr" at bounding box center [604, 363] width 73 height 12
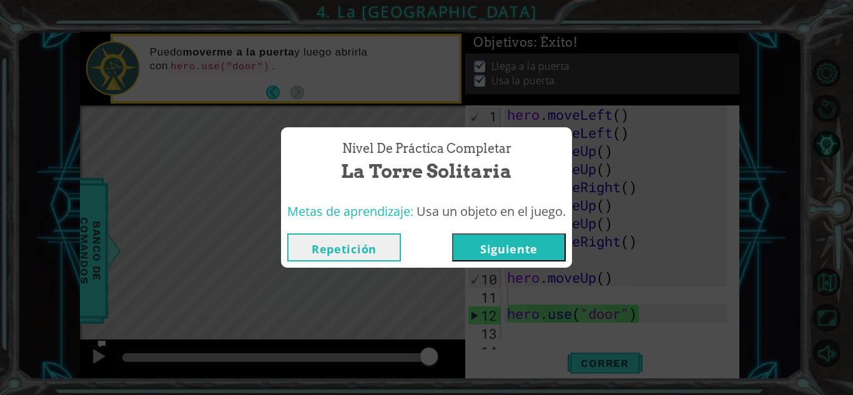
click at [546, 255] on button "Siguiente" at bounding box center [509, 247] width 114 height 28
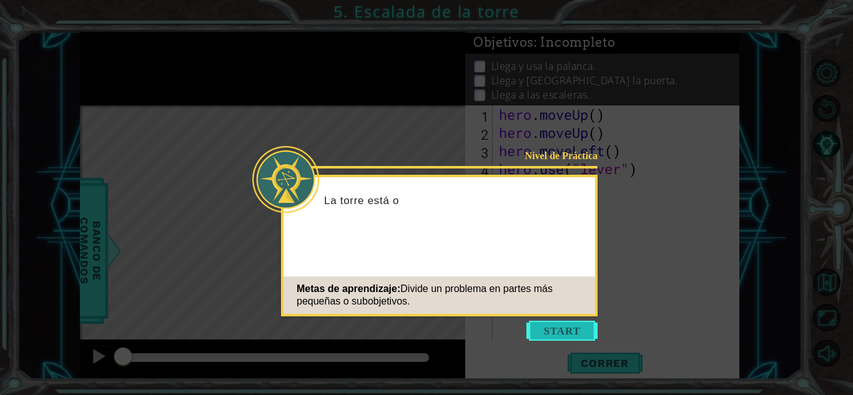
click at [571, 334] on button "Start" at bounding box center [561, 331] width 71 height 20
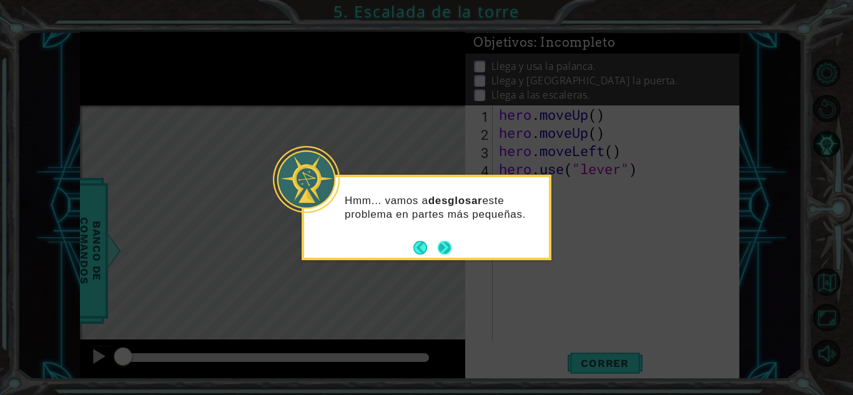
click at [441, 247] on button "Next" at bounding box center [445, 248] width 14 height 14
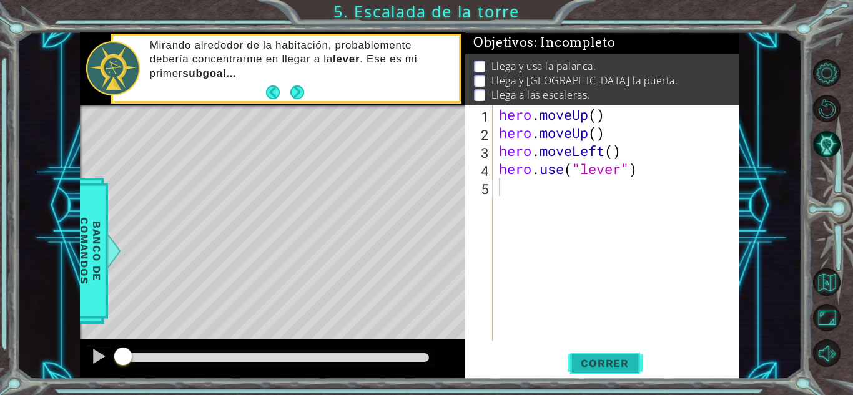
click at [621, 359] on span "Correr" at bounding box center [604, 363] width 73 height 12
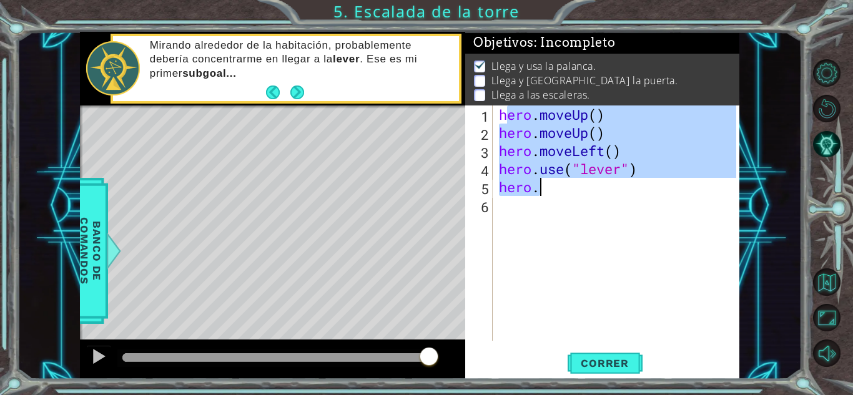
drag, startPoint x: 506, startPoint y: 119, endPoint x: 573, endPoint y: 179, distance: 90.6
click at [573, 179] on div "hero . moveUp ( ) hero . moveUp ( ) hero . moveLeft ( ) hero . use ( "lever" ) …" at bounding box center [619, 242] width 246 height 272
click at [567, 194] on div "hero . moveUp ( ) hero . moveUp ( ) hero . moveLeft ( ) hero . use ( "lever" ) …" at bounding box center [616, 223] width 240 height 235
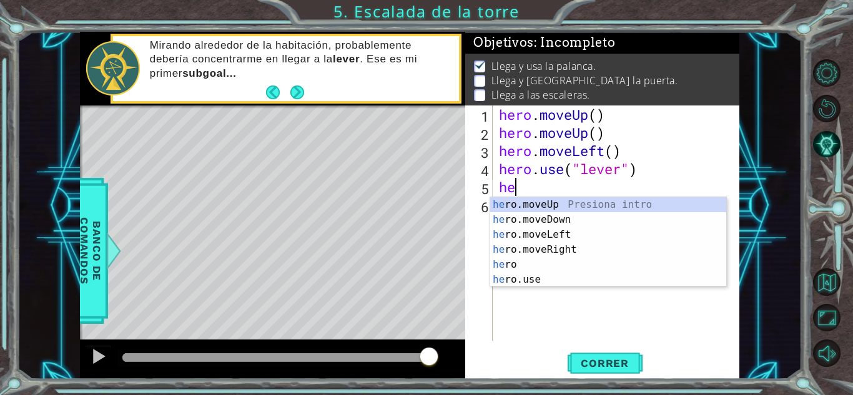
type textarea "h"
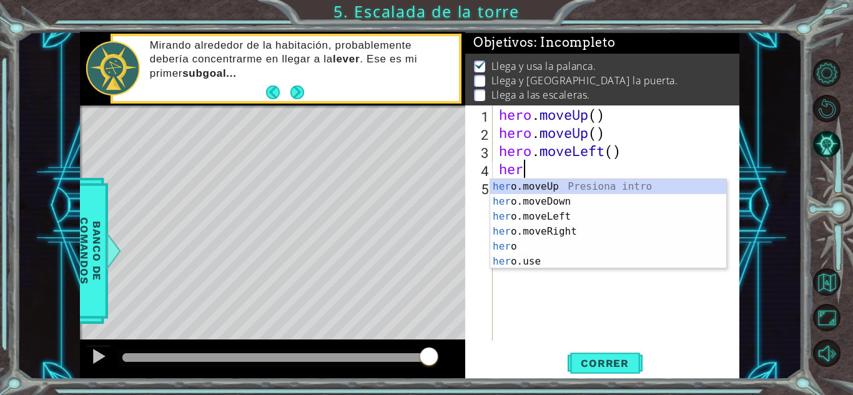
type textarea "h"
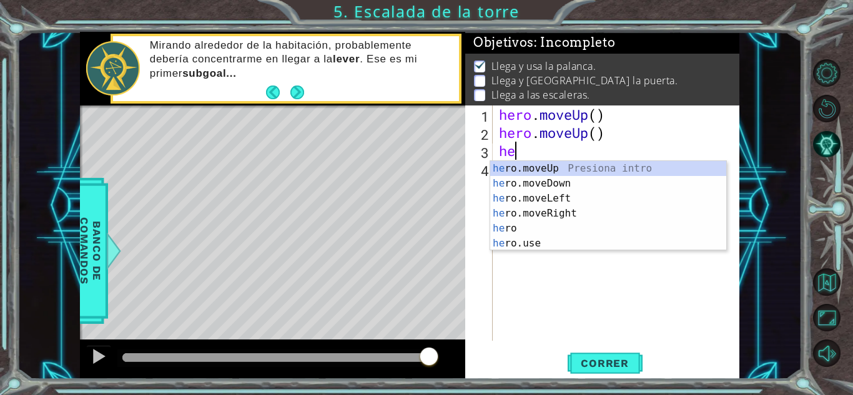
type textarea "h"
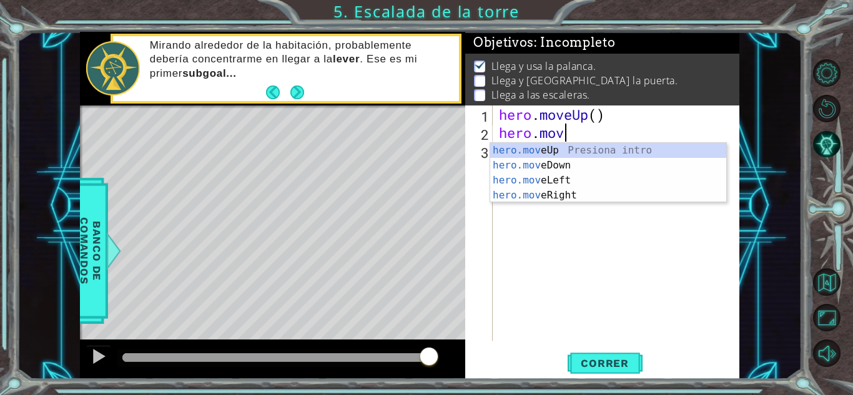
type textarea "h"
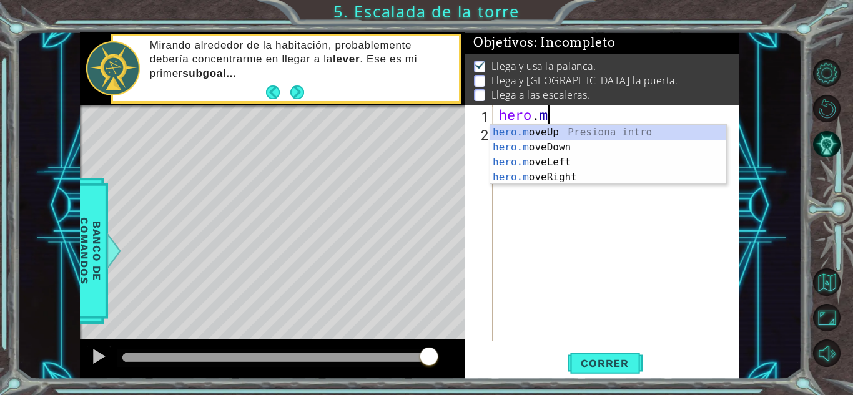
type textarea "h"
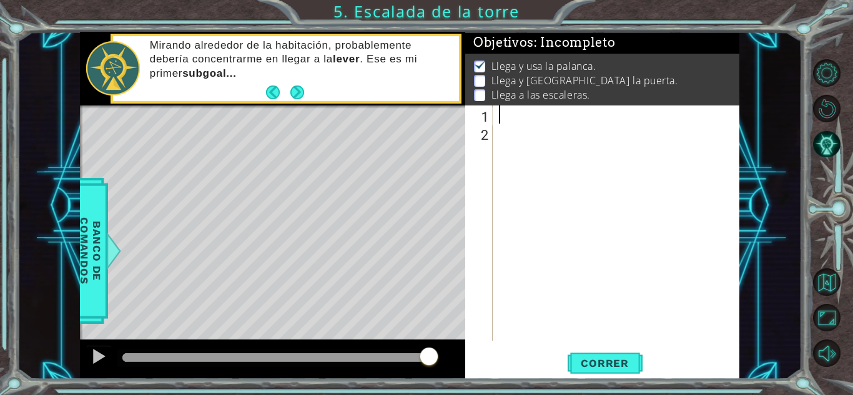
paste textarea "muñeco.speed(2)"
type textarea "muñeco.speed(2)"
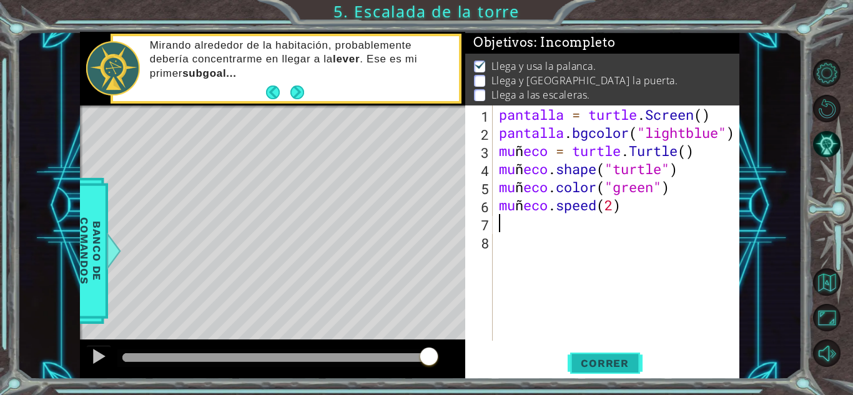
click at [621, 370] on button "Correr" at bounding box center [604, 363] width 75 height 27
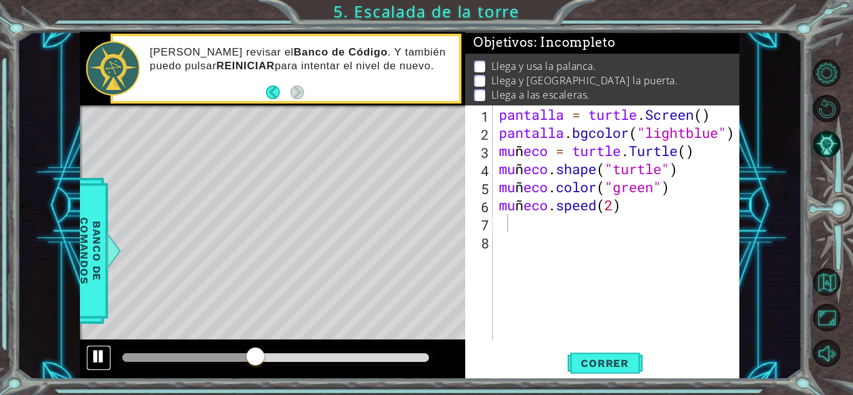
click at [98, 355] on div at bounding box center [99, 356] width 16 height 16
drag, startPoint x: 252, startPoint y: 354, endPoint x: 21, endPoint y: 323, distance: 233.6
click at [21, 323] on div "1 ההההההההההההההההההההההההההההההההההההההההההההההההההההההההההההההההההההההההההההה…" at bounding box center [409, 206] width 785 height 348
click at [102, 358] on div at bounding box center [99, 356] width 16 height 16
drag, startPoint x: 153, startPoint y: 358, endPoint x: 297, endPoint y: 351, distance: 144.4
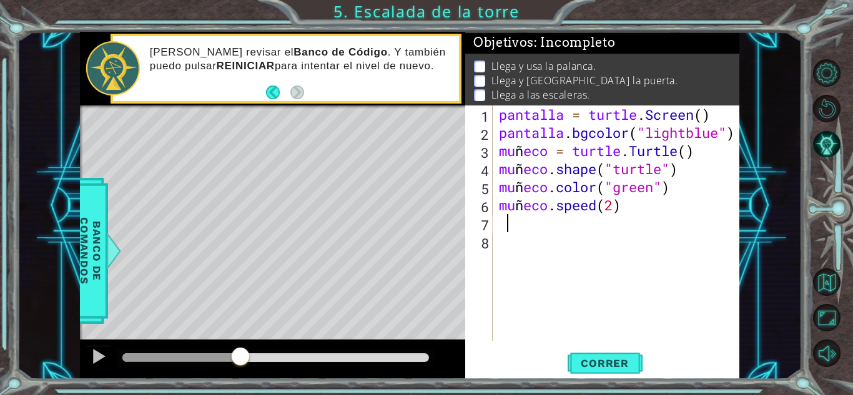
click at [252, 351] on div at bounding box center [240, 357] width 22 height 22
click at [328, 358] on div at bounding box center [275, 357] width 307 height 9
click at [376, 361] on div at bounding box center [275, 357] width 307 height 9
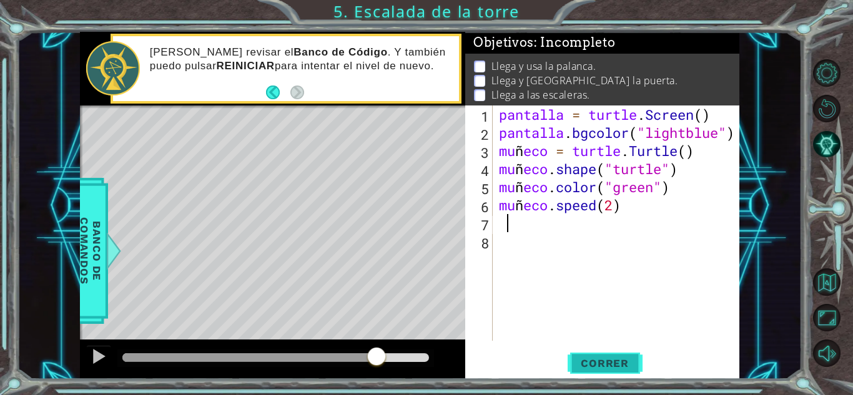
click at [587, 365] on span "Correr" at bounding box center [604, 363] width 73 height 12
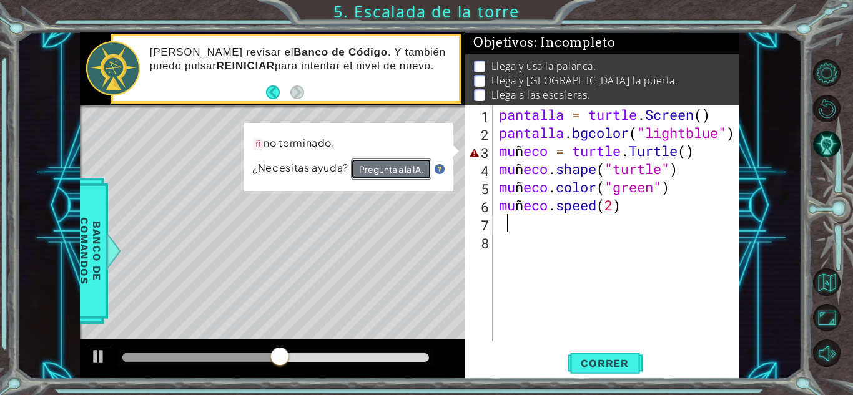
click at [384, 169] on button "Pregunta a la IA." at bounding box center [391, 169] width 81 height 21
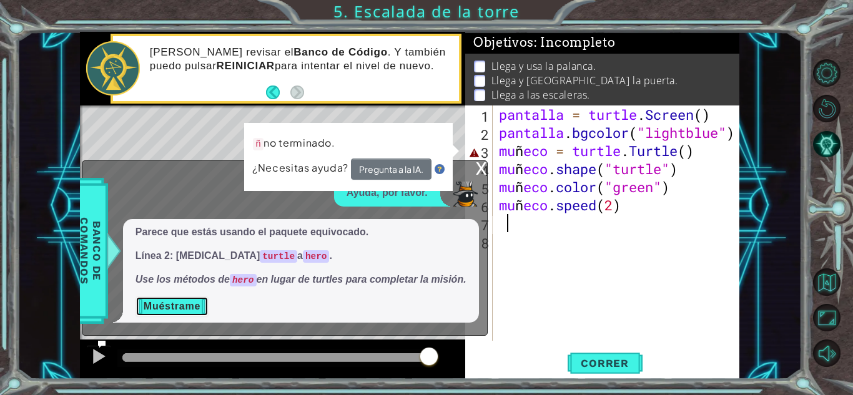
click at [168, 312] on button "Muéstrame" at bounding box center [171, 307] width 73 height 20
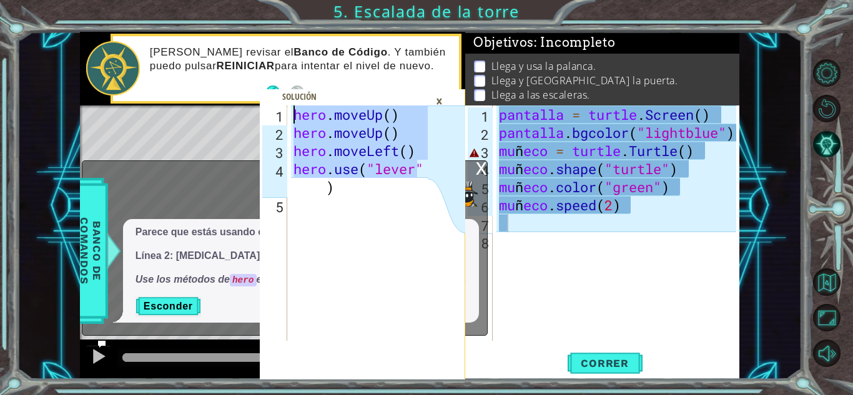
drag, startPoint x: 415, startPoint y: 174, endPoint x: 257, endPoint y: 104, distance: 173.3
click at [257, 104] on div "hero.use("lever") 1 2 3 4 5 hero . moveUp ( ) hero . moveUp ( ) hero . moveLeft…" at bounding box center [409, 206] width 659 height 348
type textarea "hero.moveUp() hero.moveUp()"
click at [168, 313] on button "Esconder" at bounding box center [168, 307] width 66 height 20
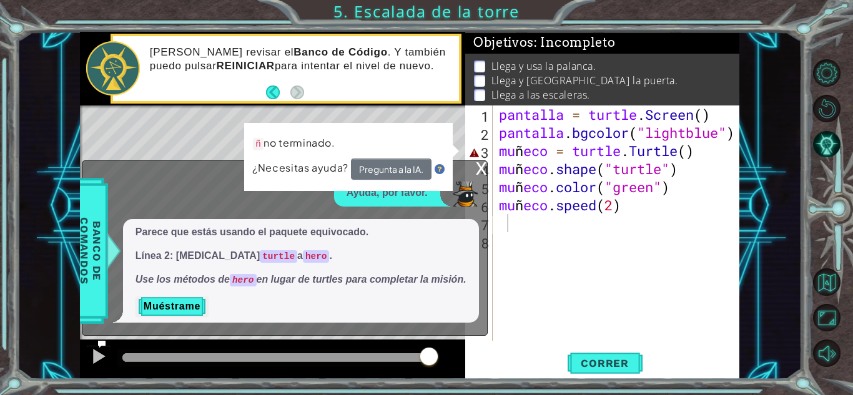
click at [476, 161] on div "x" at bounding box center [481, 167] width 11 height 12
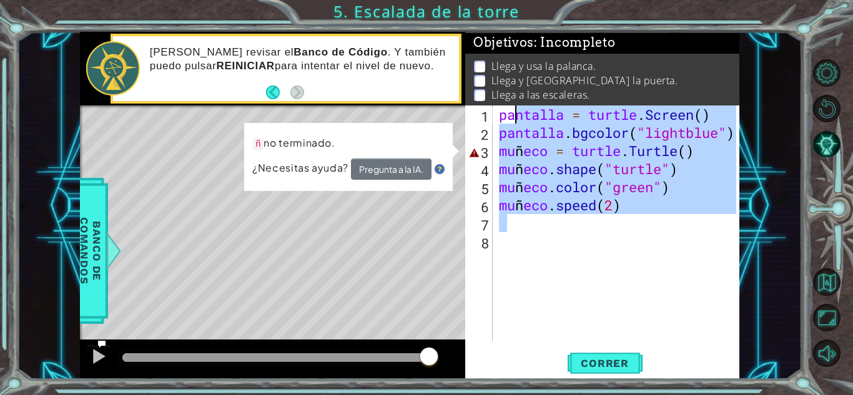
drag, startPoint x: 670, startPoint y: 231, endPoint x: 448, endPoint y: 83, distance: 267.5
click at [448, 83] on div "hero.moveUp() hero.moveUp() 1 2 3 4 5 hero . moveUp ( ) hero . moveUp ( ) hero …" at bounding box center [409, 206] width 659 height 348
type textarea "pantalla = turtle.Screen() pantalla.bgcolor("lightblue")"
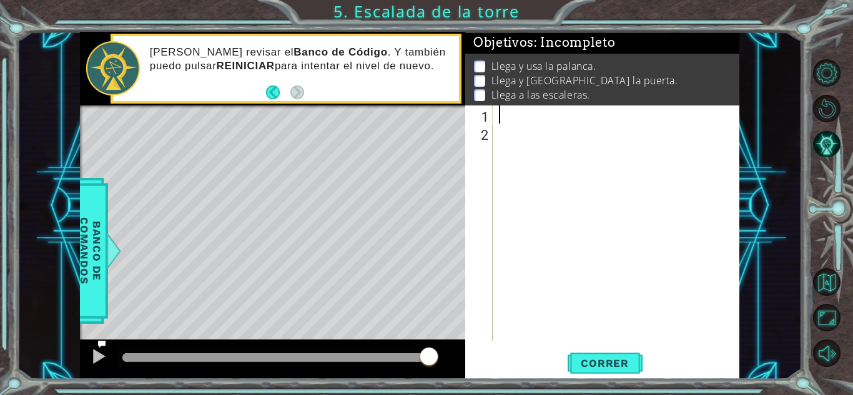
paste textarea "hero.use("lever"
type textarea "hero.use("lever"
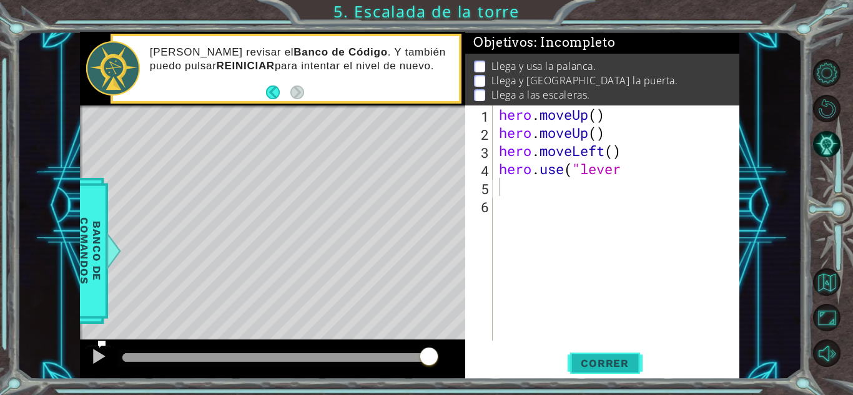
click at [623, 371] on button "Correr" at bounding box center [604, 363] width 75 height 27
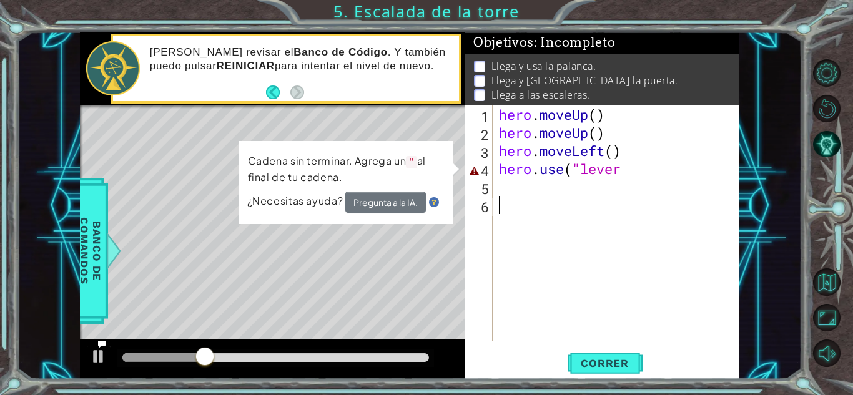
drag, startPoint x: 590, startPoint y: 233, endPoint x: 488, endPoint y: 42, distance: 216.7
click at [488, 42] on div "Objetivos : Incompleto Llega y usa la palanca. Llega y usa la puerta. Llega a l…" at bounding box center [602, 206] width 274 height 348
type textarea "hero.moveUp() hero.moveUp()"
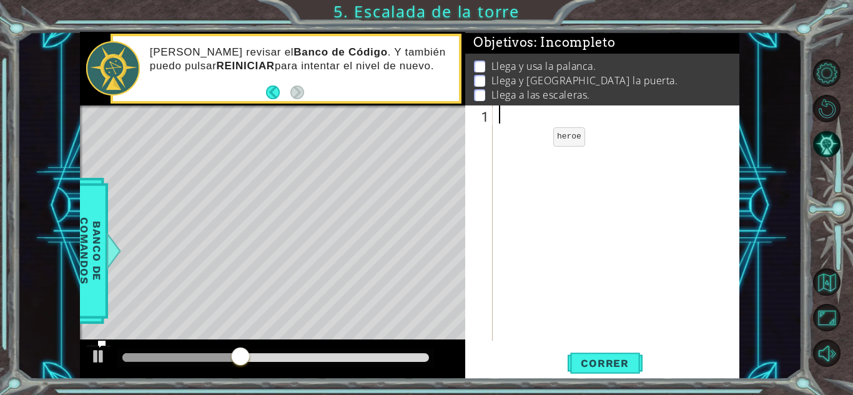
paste textarea "muñeco.forward(100)"
type textarea "muñeco.forward(100)"
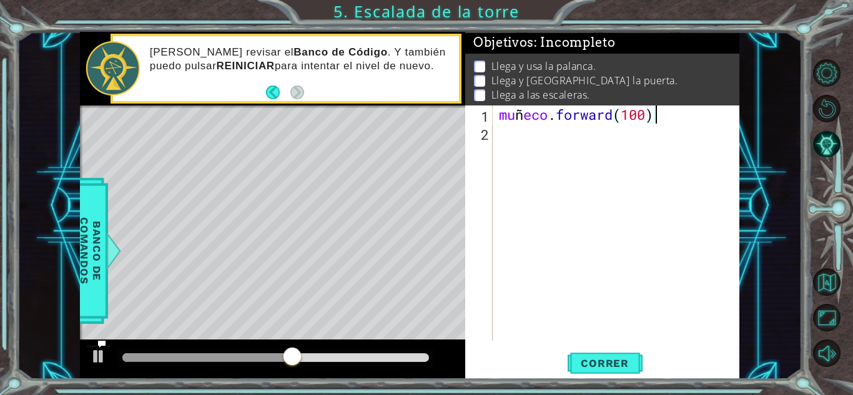
click at [539, 137] on div "mu ñ eco . forward ( 100 )" at bounding box center [619, 242] width 246 height 272
paste textarea "muñeco.left(90)"
type textarea "muñeco.left(90)"
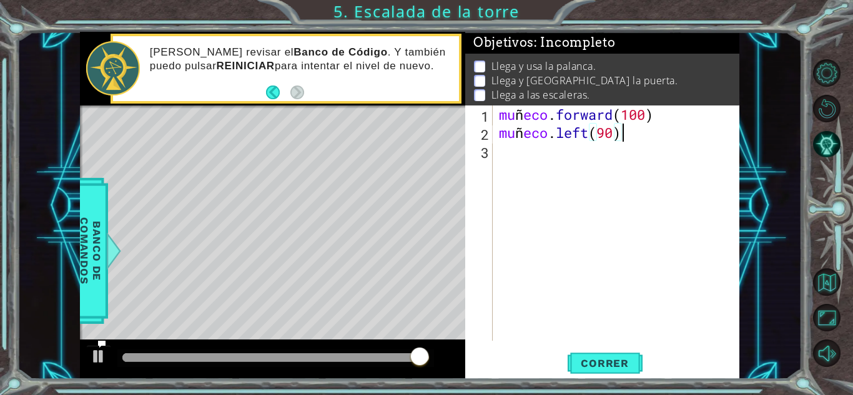
click at [519, 158] on div "mu ñ eco . forward ( 100 ) mu ñ eco . left ( 90 )" at bounding box center [619, 242] width 246 height 272
paste textarea "muñeco.forward(100)"
type textarea "muñeco.forward(100)"
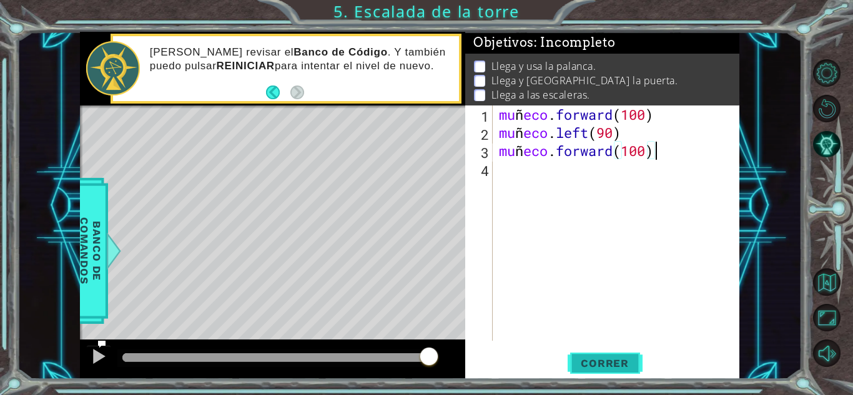
click at [592, 355] on button "Correr" at bounding box center [604, 363] width 75 height 27
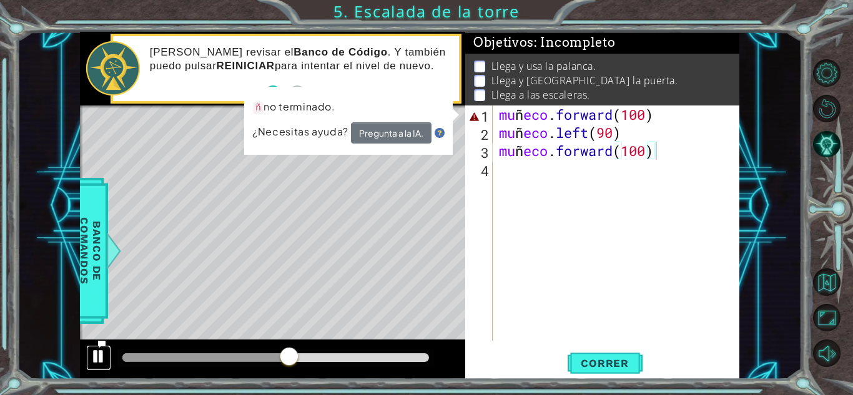
click at [96, 356] on div at bounding box center [99, 356] width 16 height 16
click at [821, 353] on button "Silencio" at bounding box center [826, 353] width 27 height 27
click at [690, 166] on div "mu ñ eco . forward ( 100 ) mu ñ eco . left ( 90 ) mu ñ eco . forward ( 100 )" at bounding box center [619, 242] width 246 height 272
click at [655, 160] on div "mu ñ eco . forward ( 100 ) mu ñ eco . left ( 90 ) mu ñ eco . forward ( 100 )" at bounding box center [619, 242] width 246 height 272
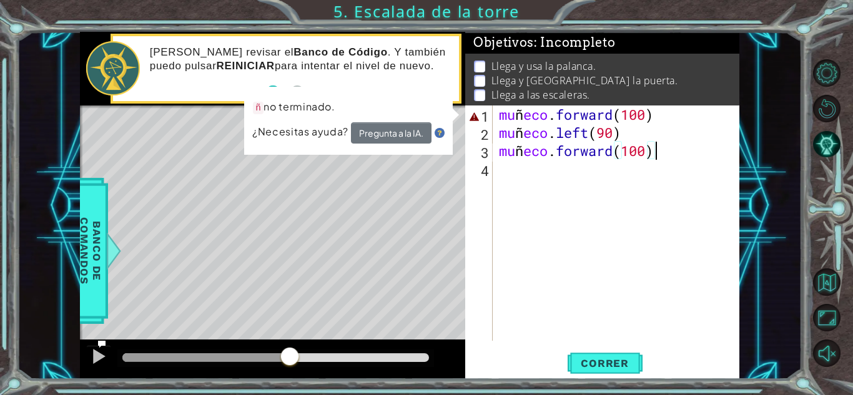
click at [660, 148] on div "mu ñ eco . forward ( 100 ) mu ñ eco . left ( 90 ) mu ñ eco . forward ( 100 )" at bounding box center [619, 242] width 246 height 272
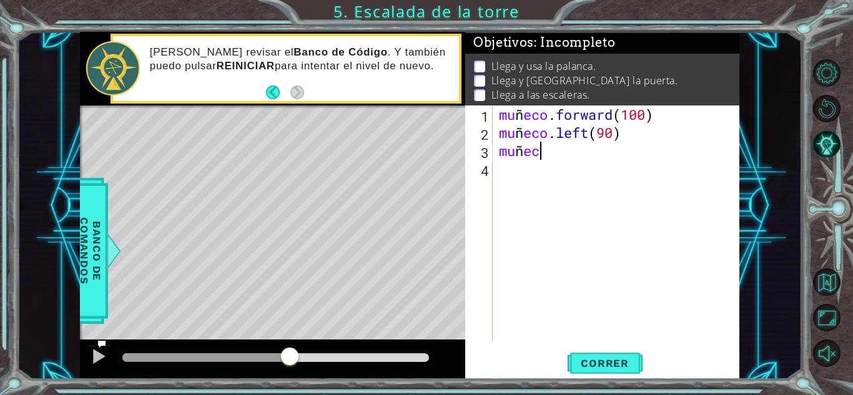
type textarea "m"
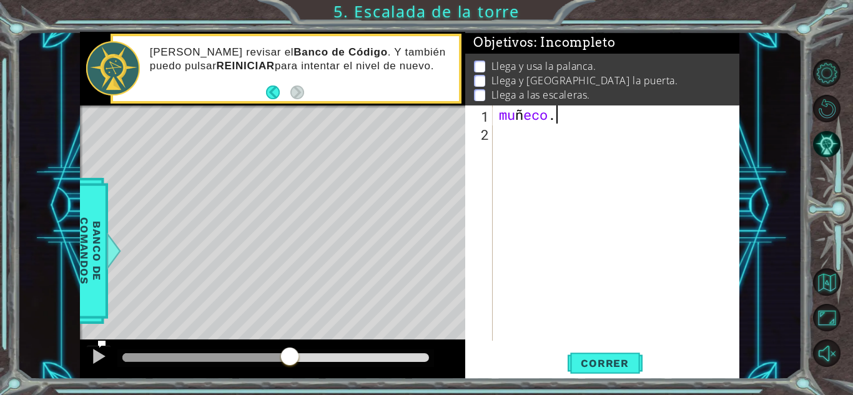
type textarea "m"
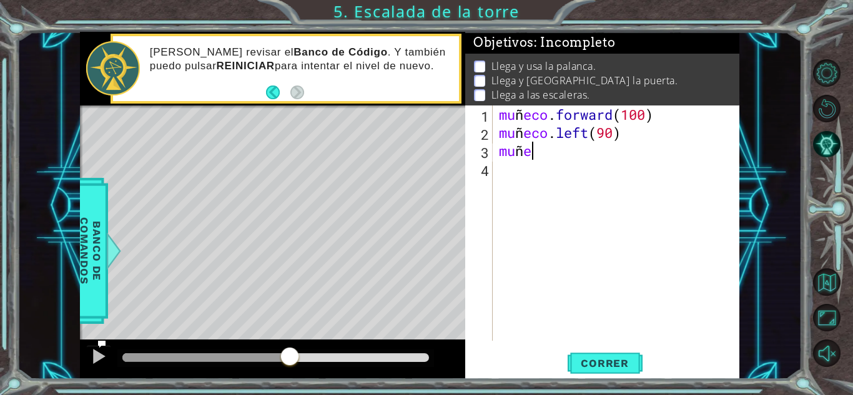
type textarea "m"
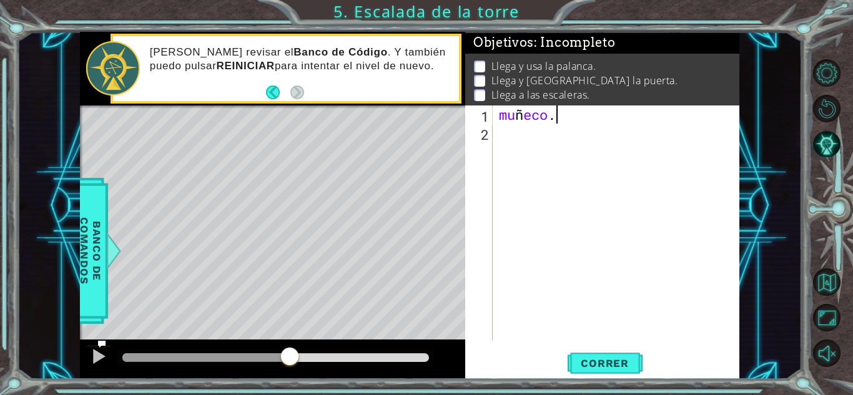
type textarea "m"
